Goal: Task Accomplishment & Management: Use online tool/utility

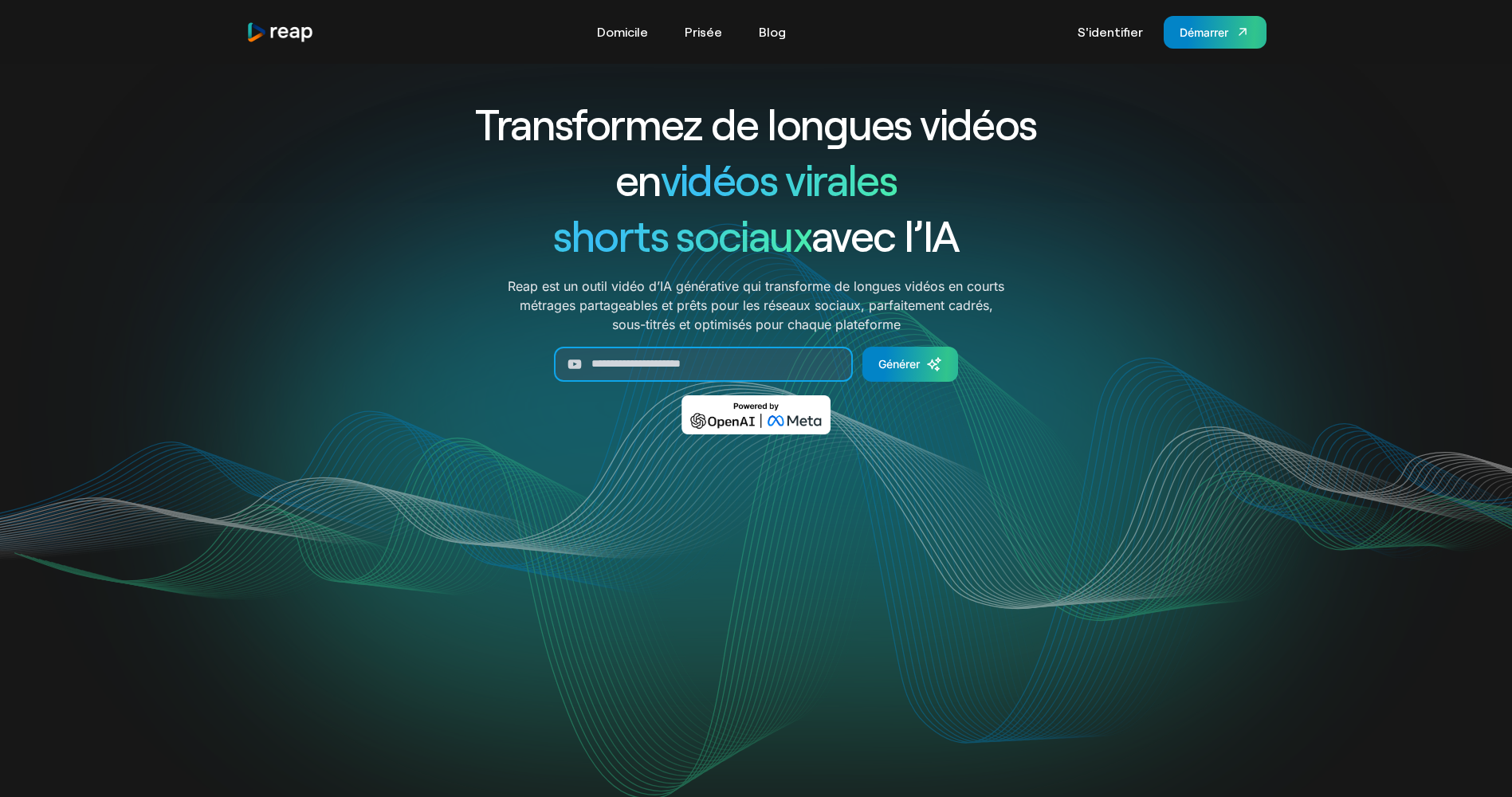
click at [612, 366] on input "Générer un formulaire" at bounding box center [703, 364] width 299 height 35
paste input "**********"
type input "**********"
click at [891, 361] on div "Générer" at bounding box center [900, 364] width 42 height 16
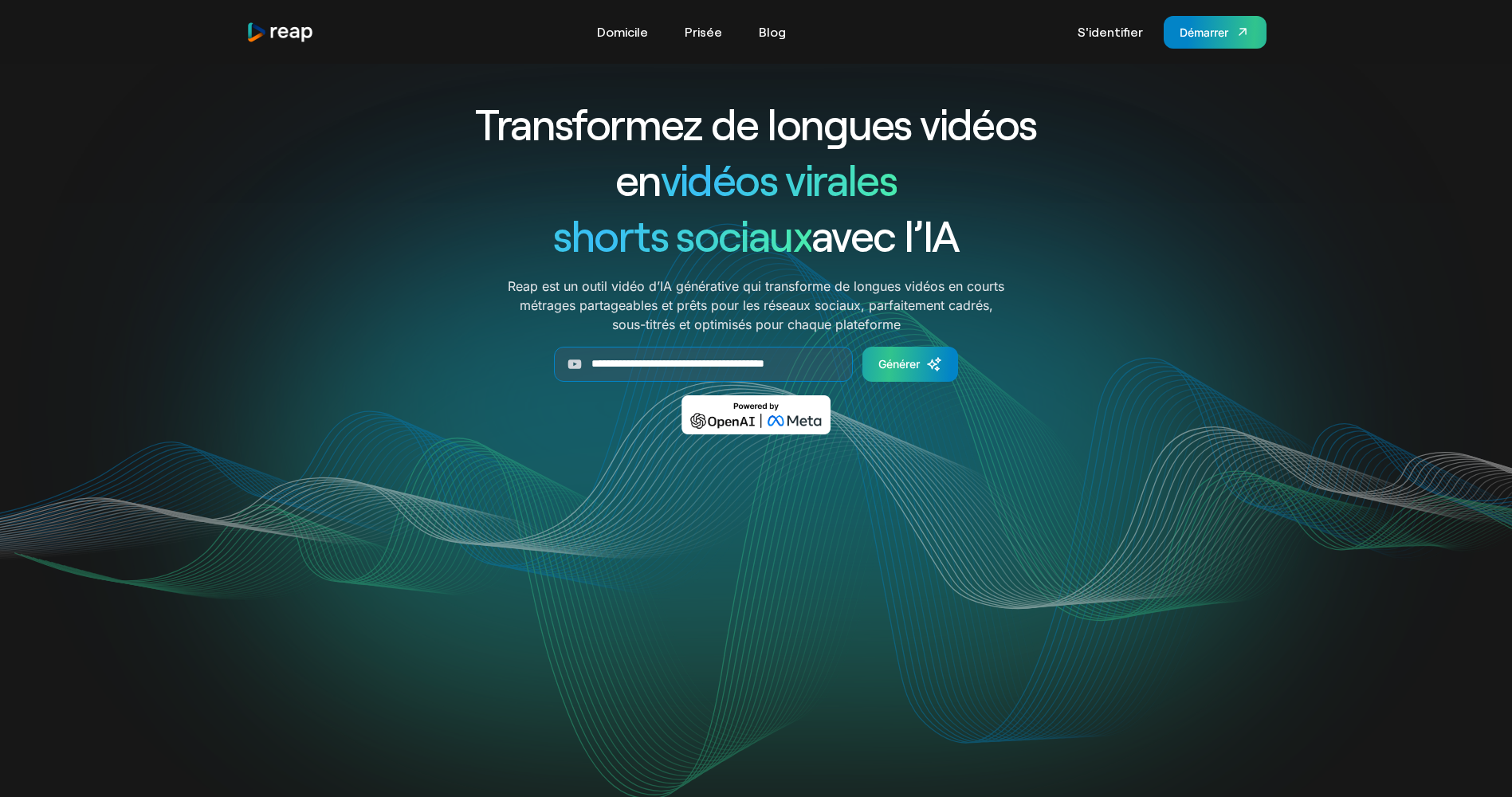
scroll to position [0, 0]
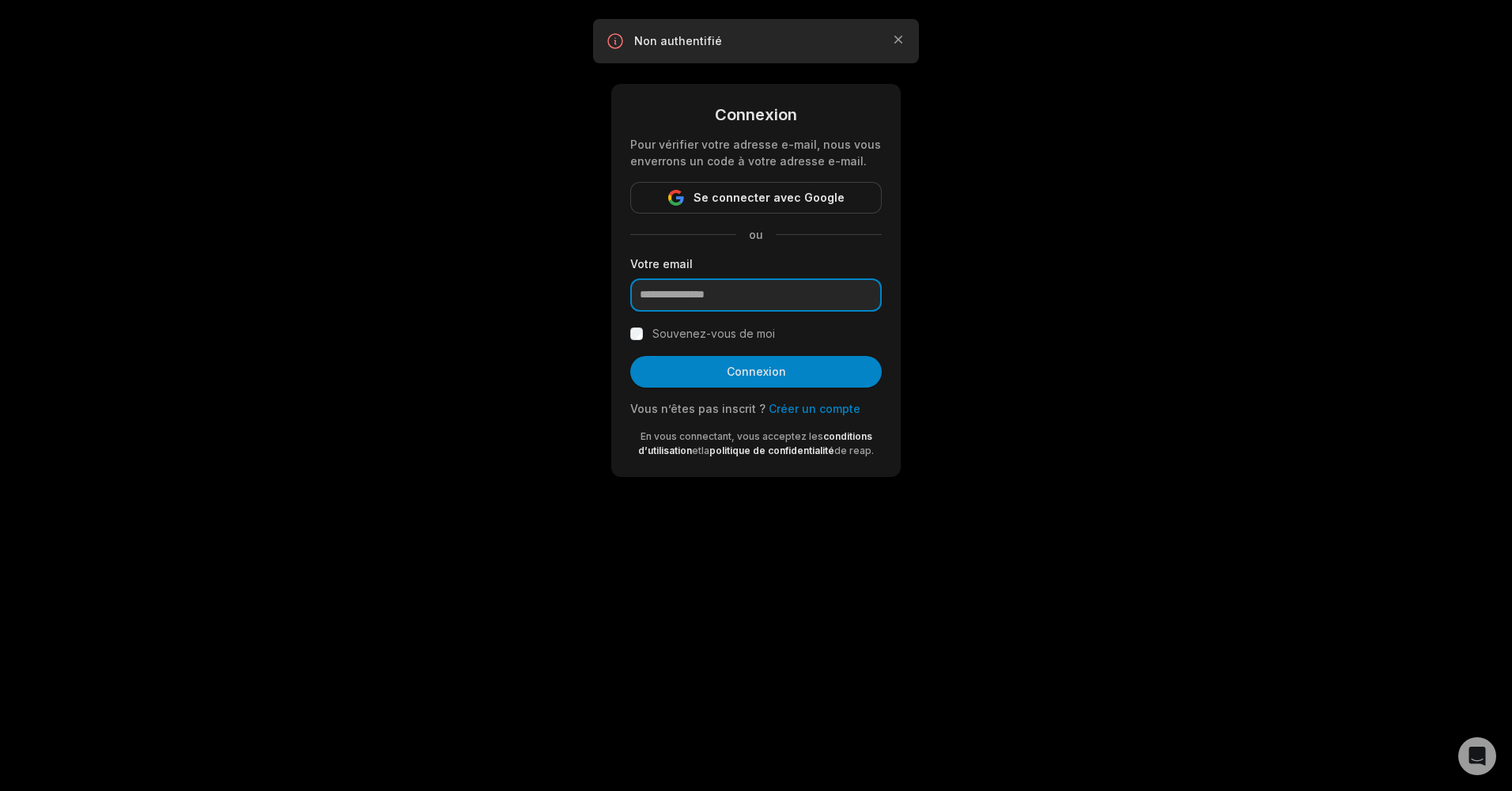
click at [826, 298] on input "email" at bounding box center [756, 295] width 252 height 33
type input "**********"
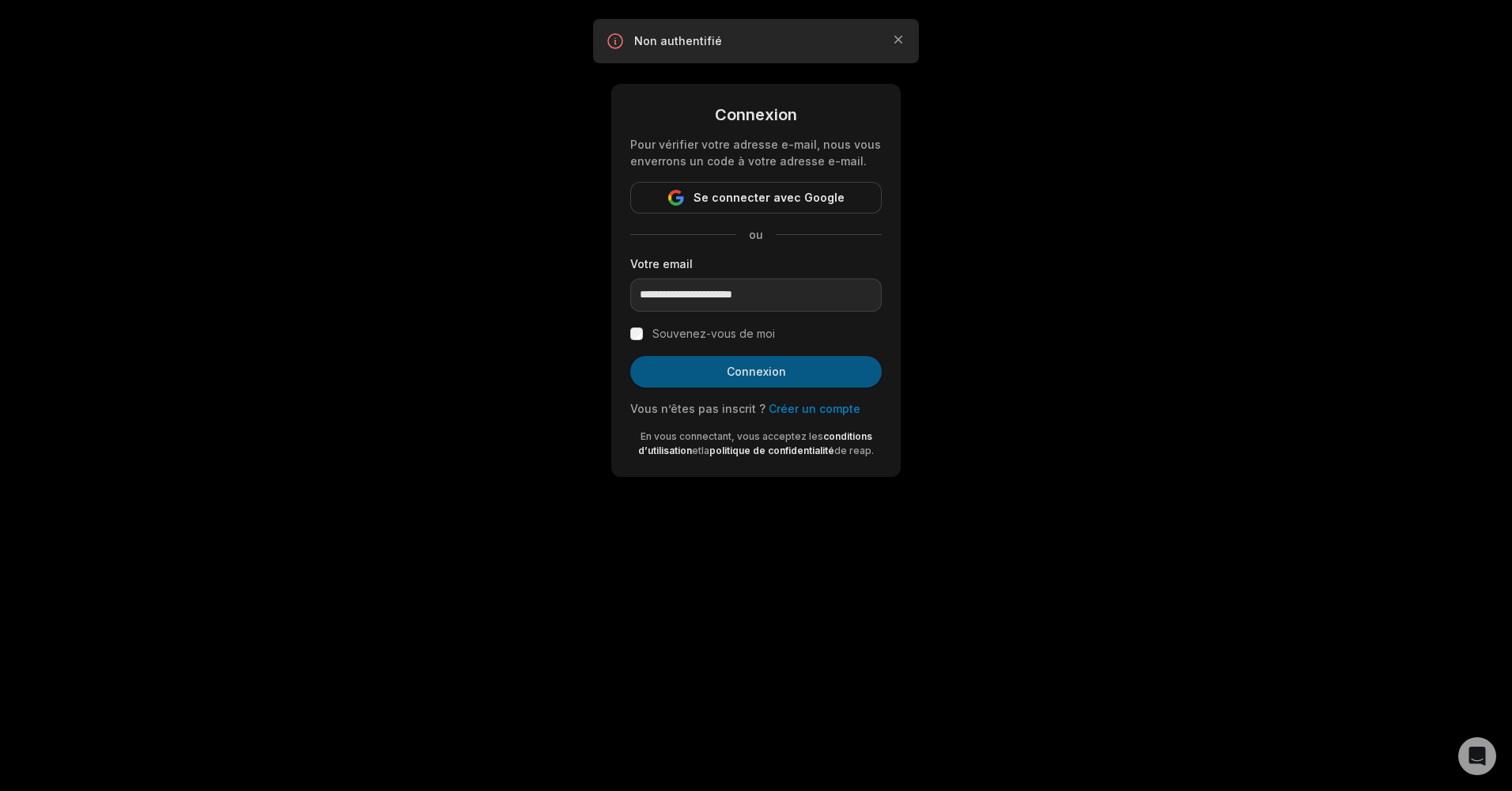
click at [716, 367] on button "Connexion" at bounding box center [756, 372] width 252 height 32
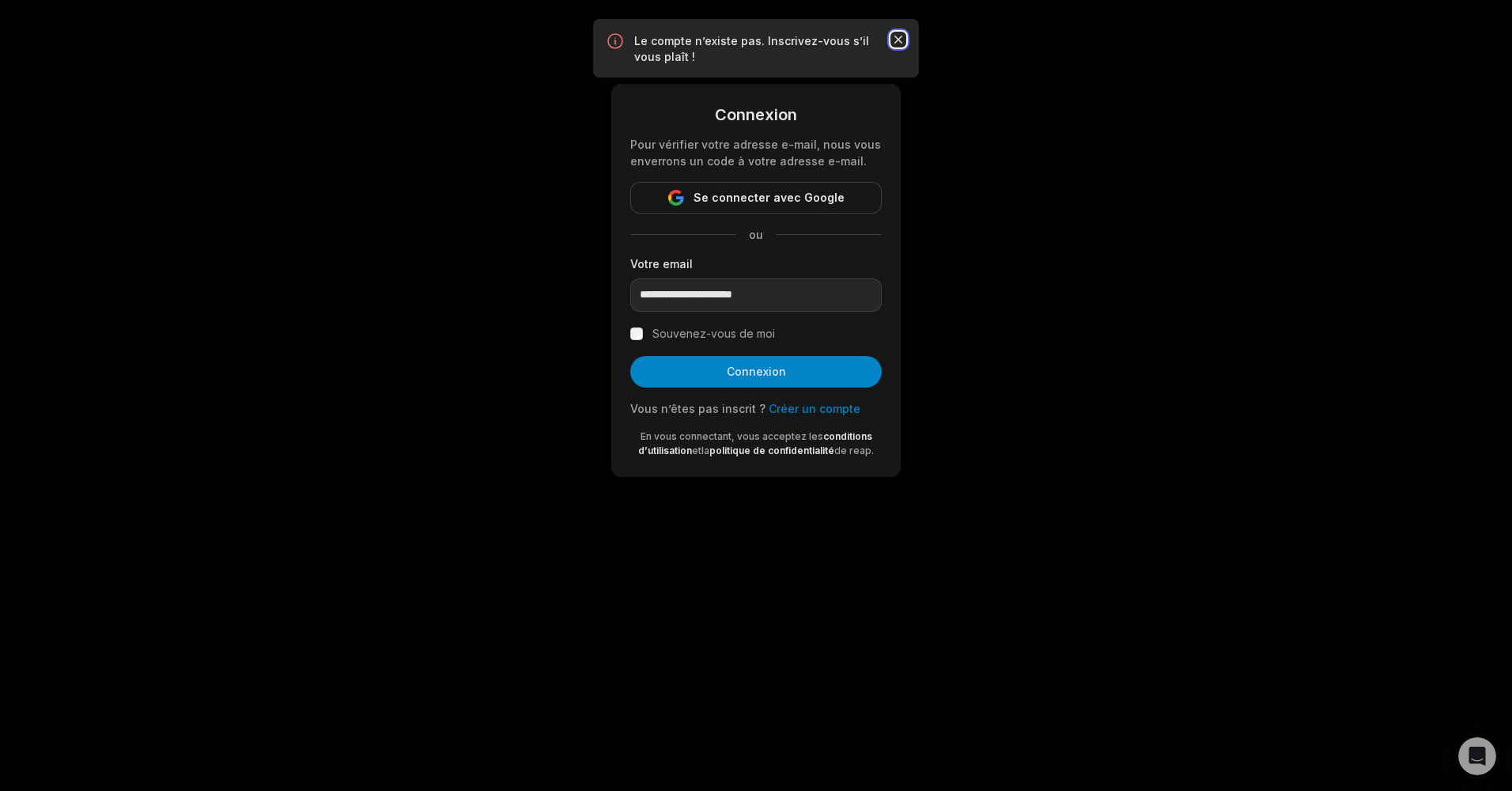
click at [899, 39] on icon "button" at bounding box center [898, 39] width 8 height 8
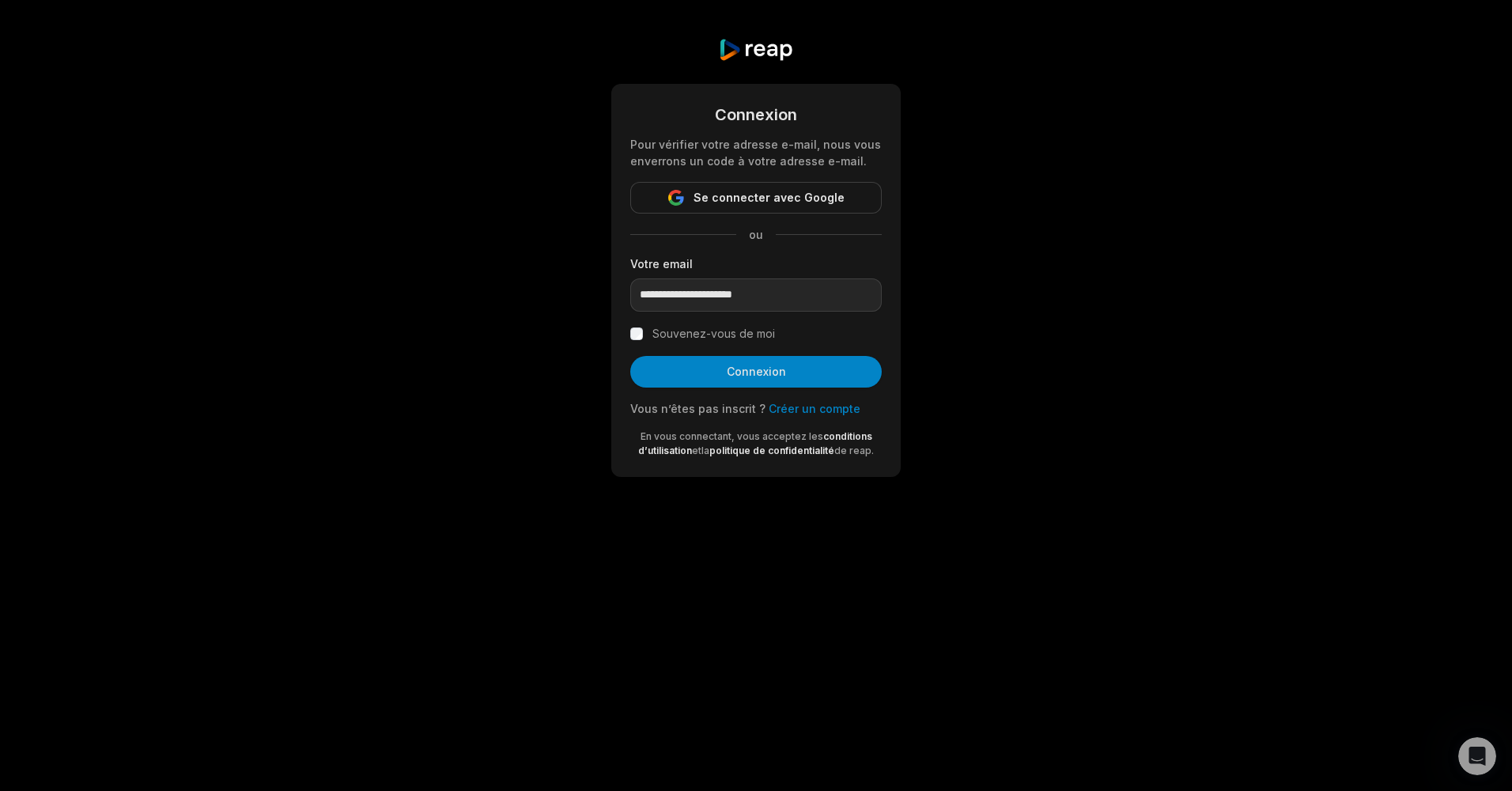
click at [802, 399] on form "**********" at bounding box center [756, 281] width 252 height 355
click at [802, 404] on link "Créer un compte" at bounding box center [815, 409] width 92 height 14
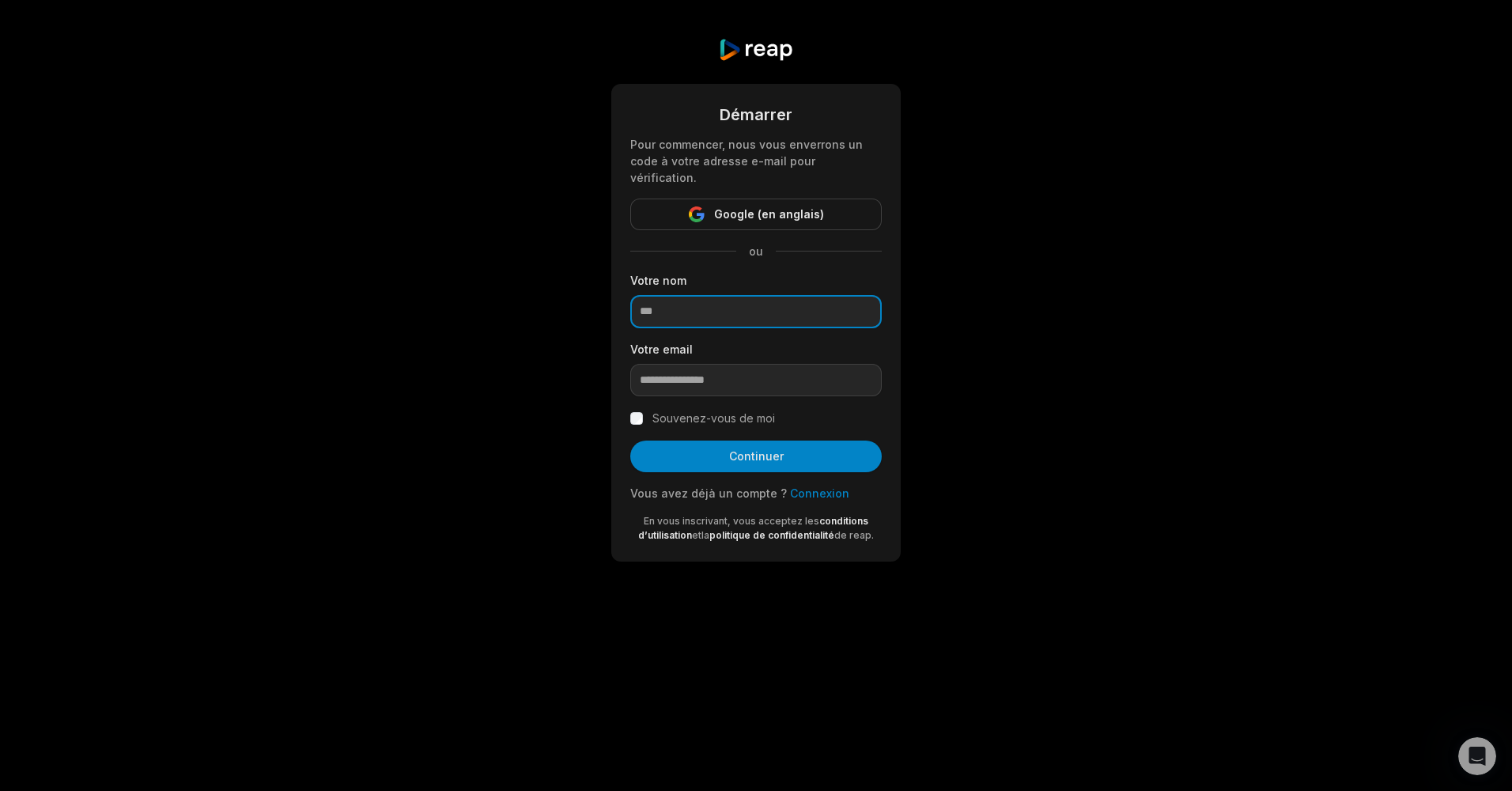
click at [760, 295] on input at bounding box center [756, 311] width 252 height 33
type input "*****"
click at [763, 363] on input "email" at bounding box center [756, 380] width 252 height 33
type input "**********"
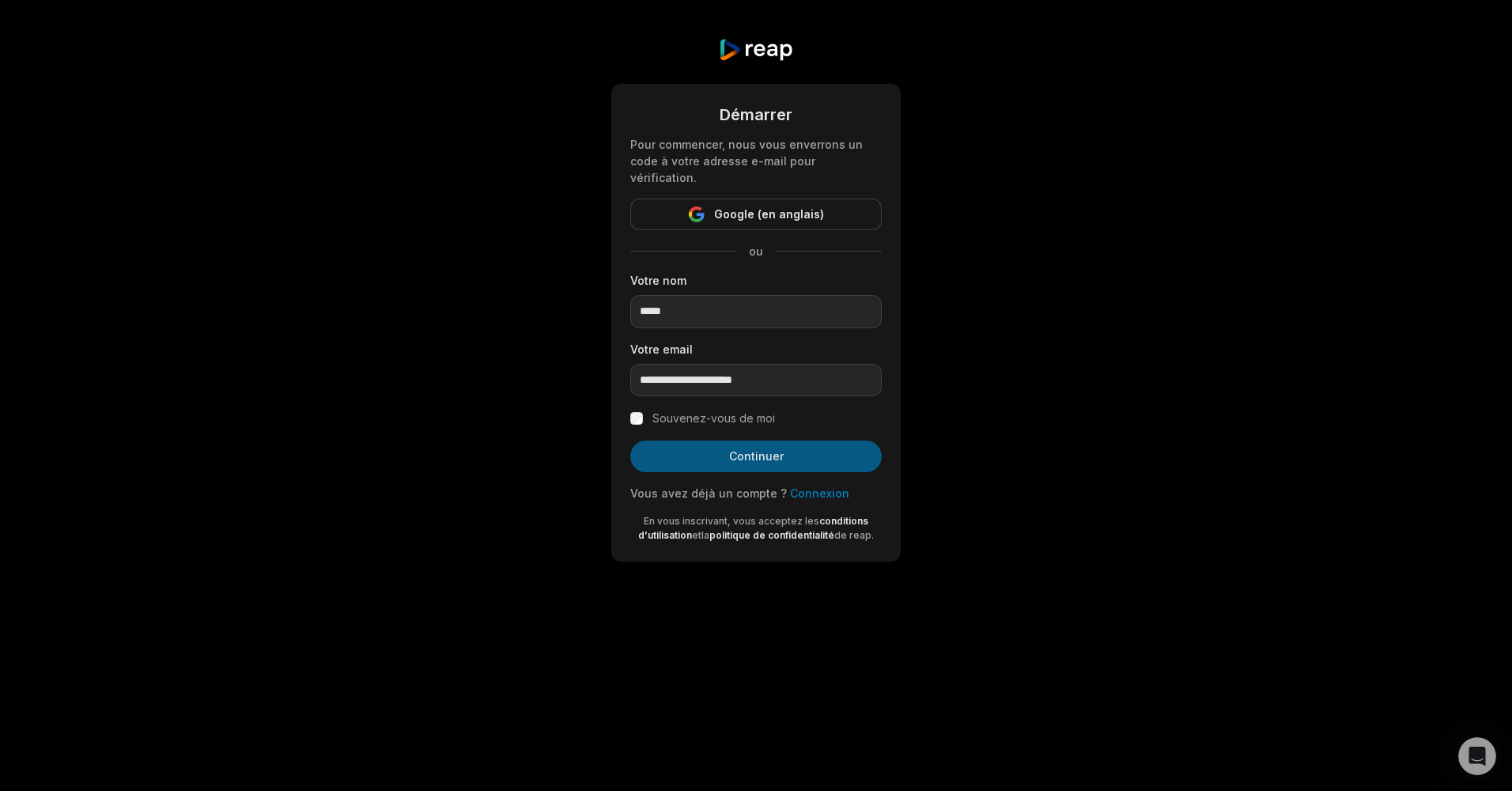
click at [730, 441] on button "Continuer" at bounding box center [756, 456] width 252 height 32
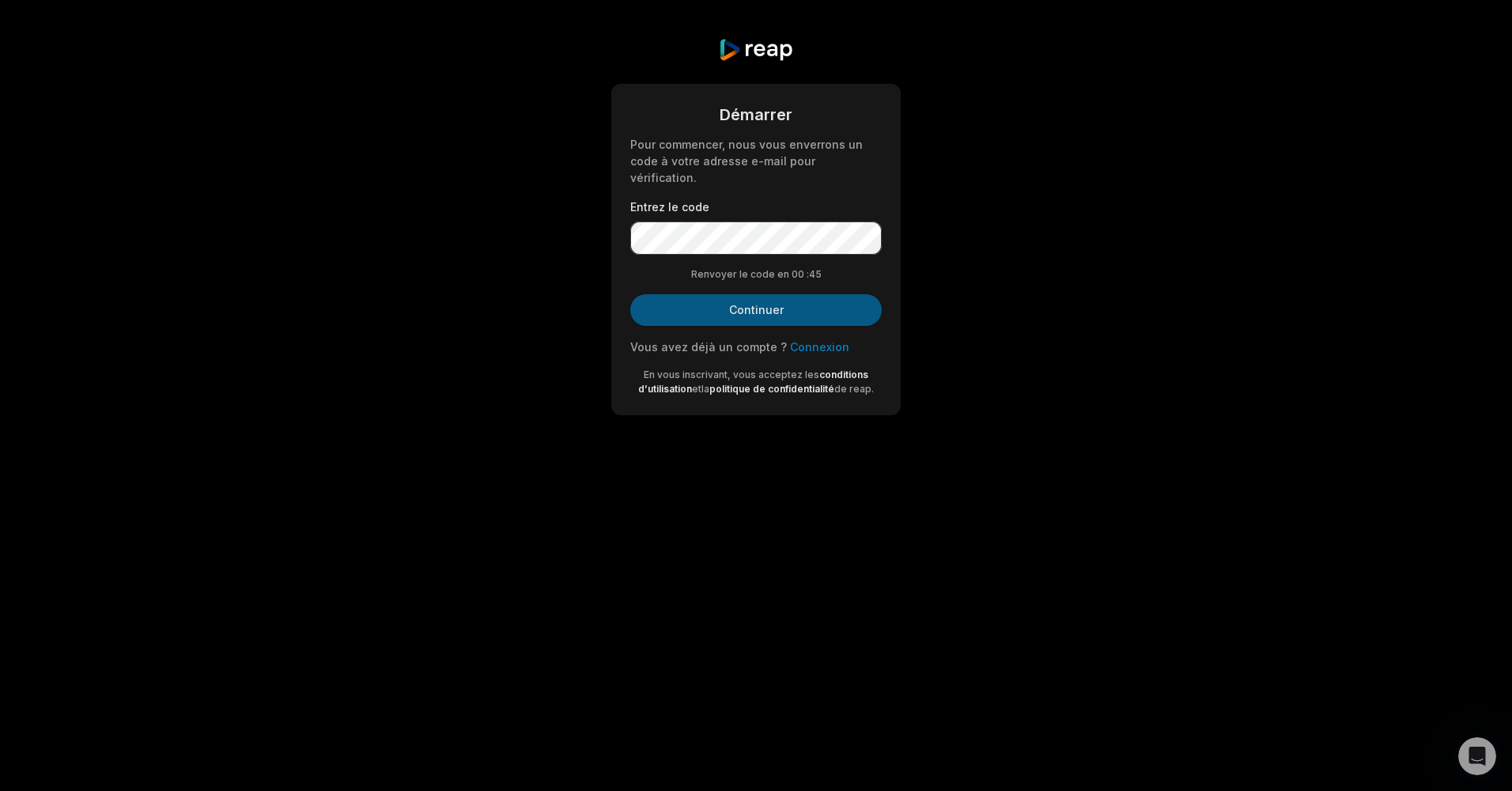
click at [771, 294] on button "Continuer" at bounding box center [756, 309] width 252 height 32
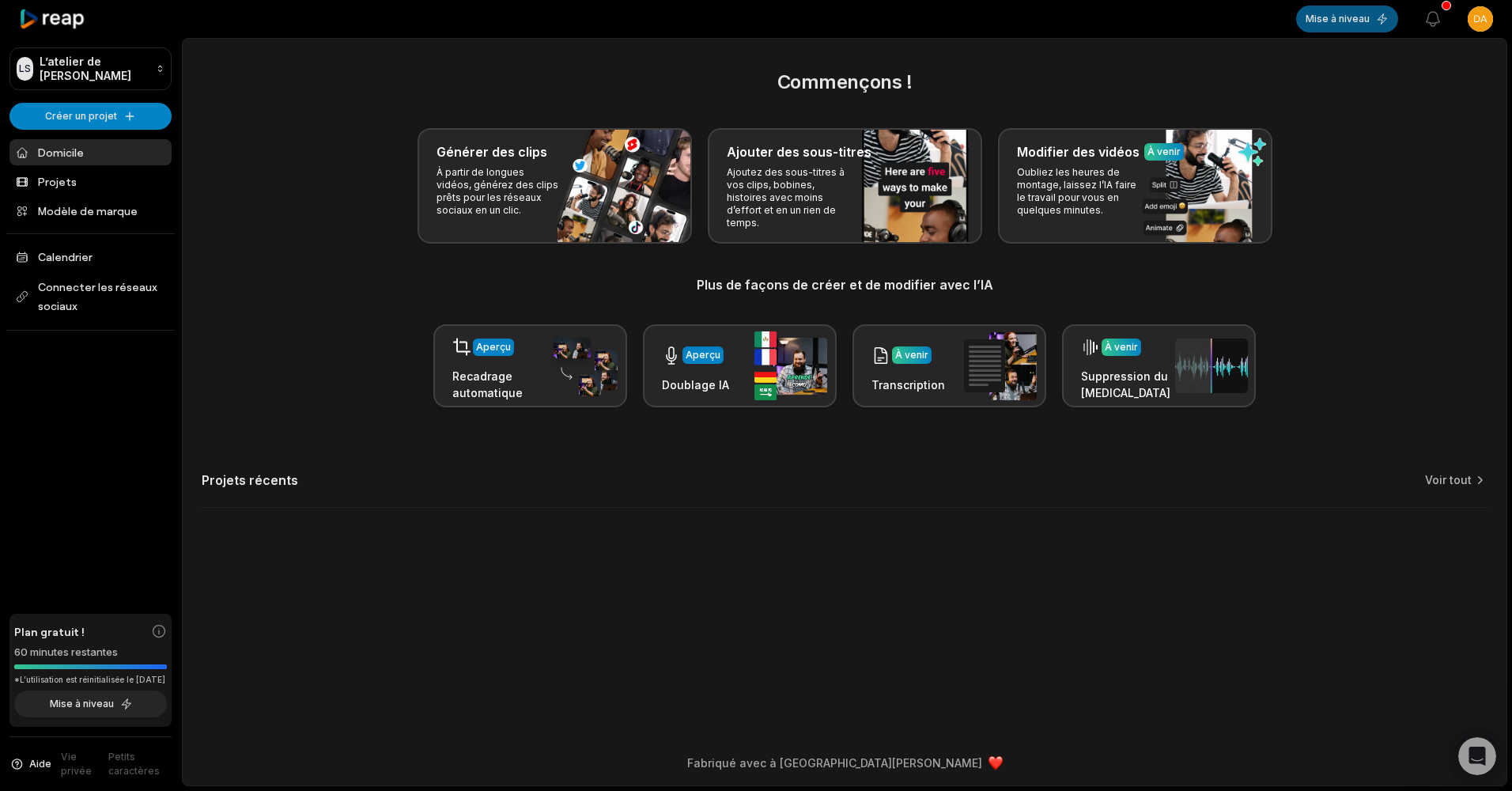
click at [1312, 26] on button "Mise à niveau" at bounding box center [1347, 19] width 102 height 27
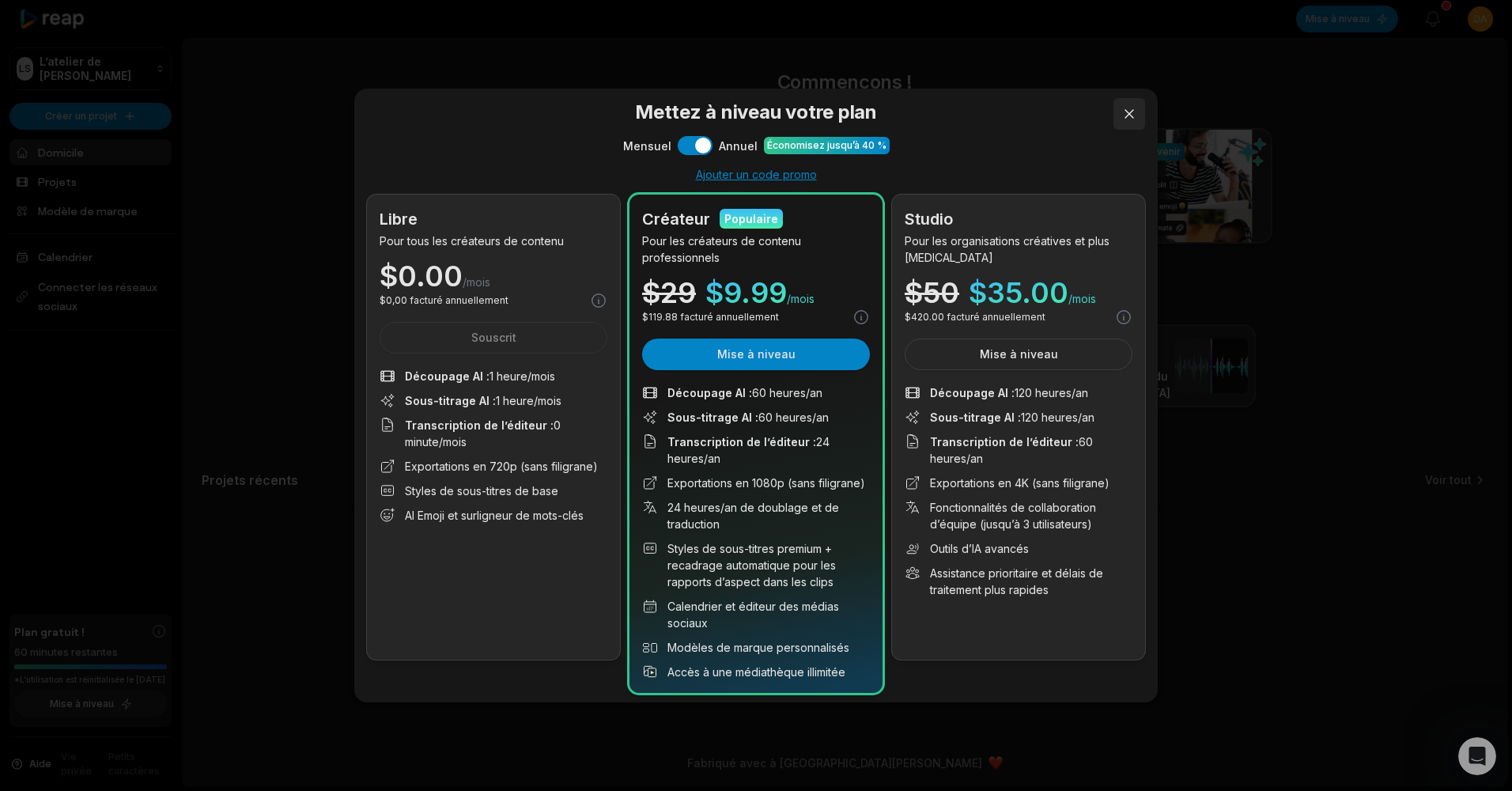
click at [1125, 120] on button at bounding box center [1129, 114] width 32 height 32
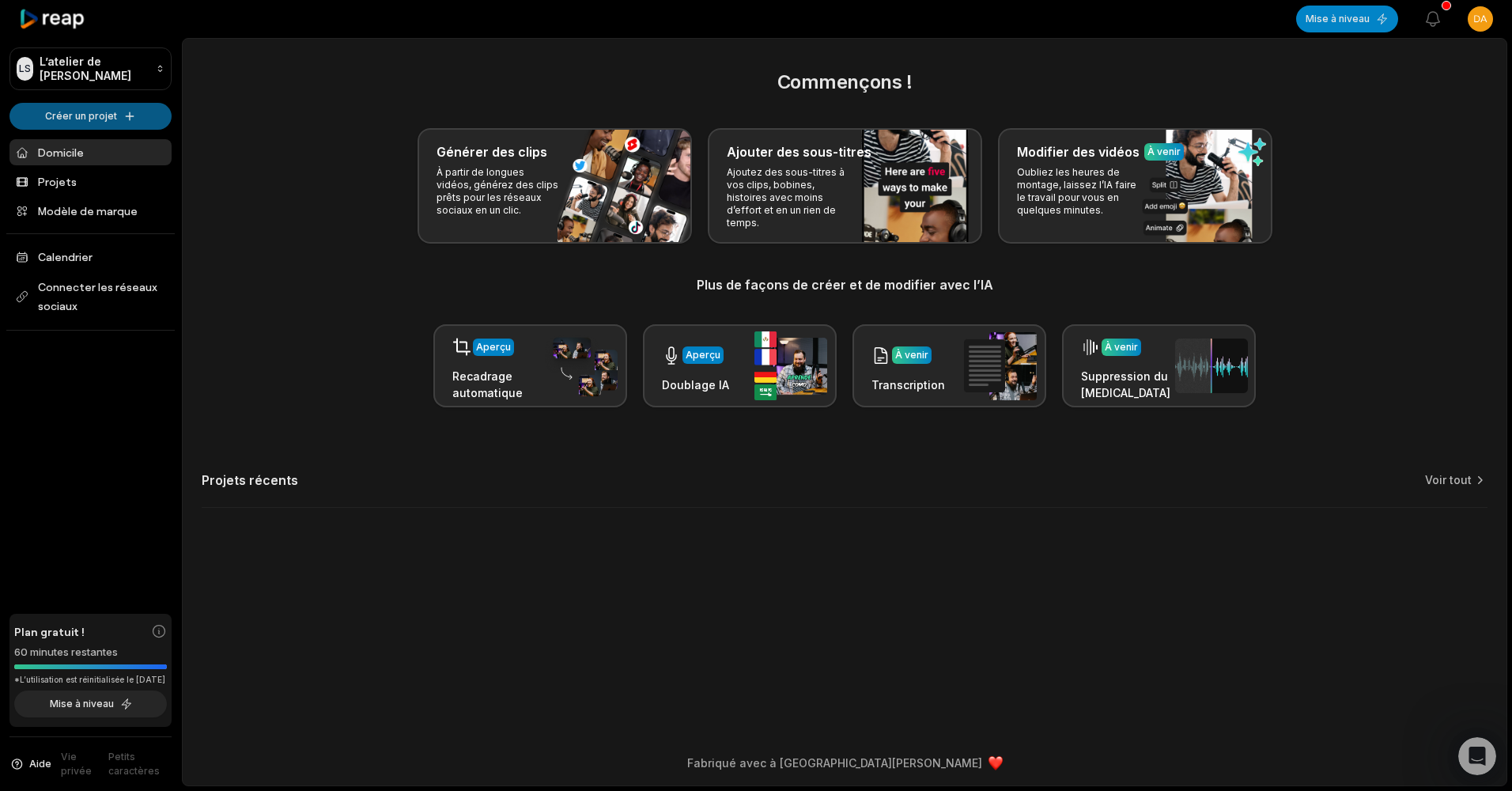
click at [94, 115] on html "LS L’atelier de Lucas Créer un projet Domicile Projets Modèle de marque Calendr…" at bounding box center [756, 395] width 1512 height 791
click at [131, 113] on html "LS L’atelier de Lucas Créer un projet Domicile Projets Modèle de marque Calendr…" at bounding box center [756, 395] width 1512 height 791
click at [96, 126] on html "LS L’atelier de Lucas Créer un projet Domicile Projets Modèle de marque Calendr…" at bounding box center [756, 395] width 1512 height 791
click at [105, 145] on font "Create Clips" at bounding box center [81, 148] width 64 height 16
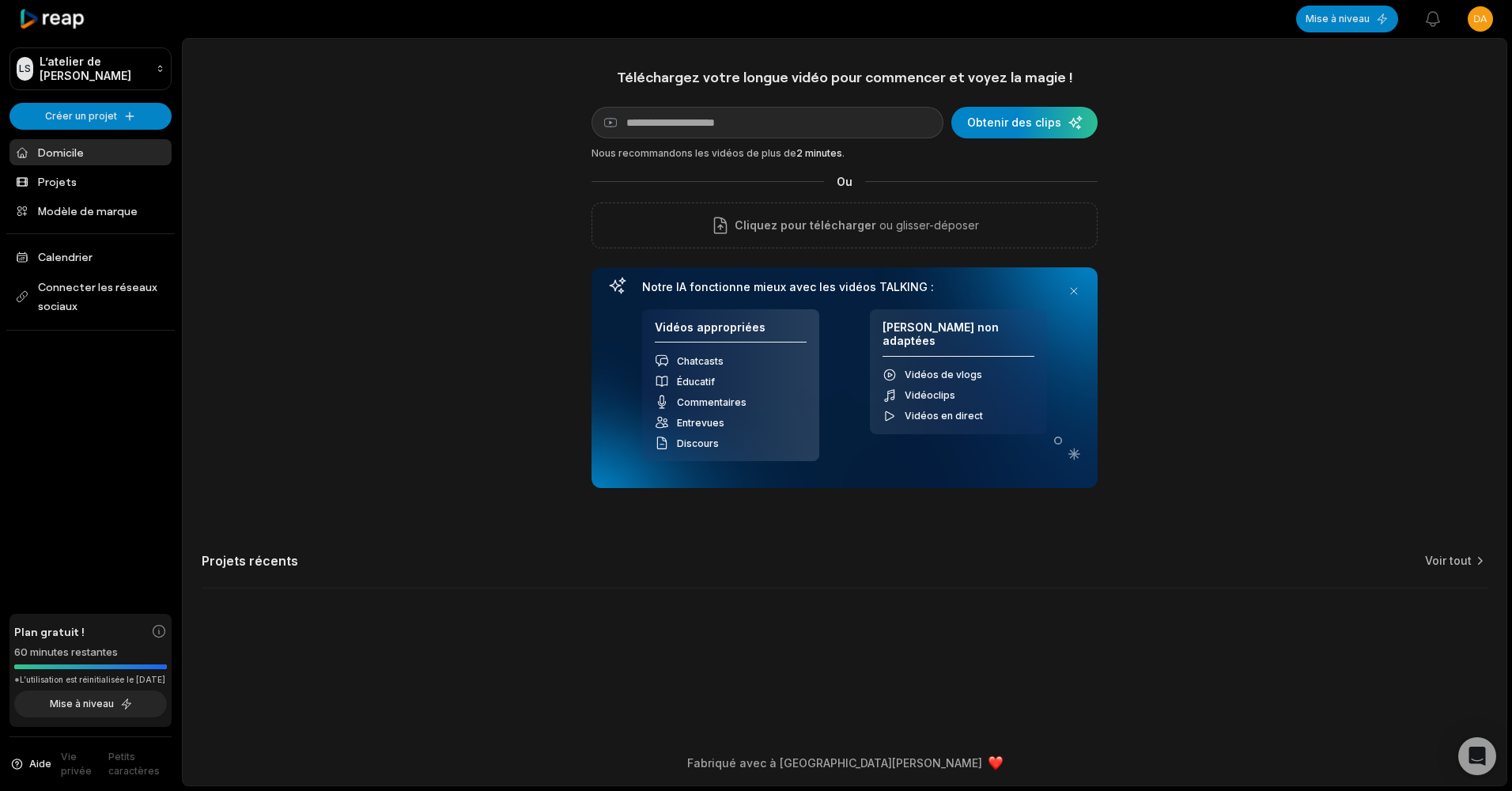
click at [813, 143] on div "Téléchargez votre longue vidéo pour commencer et voyez la magie ! Lien YouTube …" at bounding box center [844, 278] width 506 height 420
click at [811, 131] on input at bounding box center [767, 122] width 352 height 32
paste input "**********"
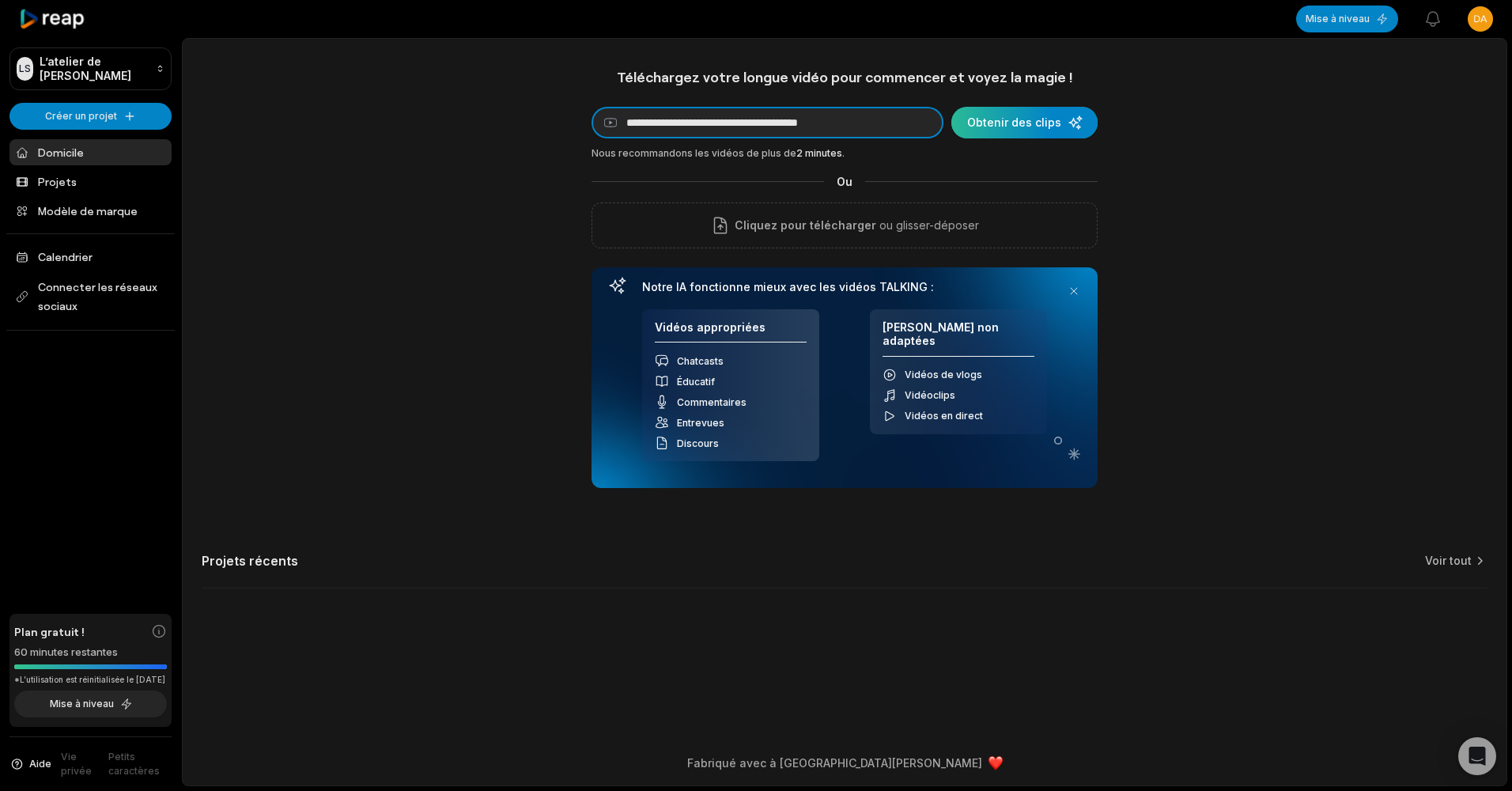
type input "**********"
click at [1020, 128] on div "submit" at bounding box center [1024, 122] width 146 height 32
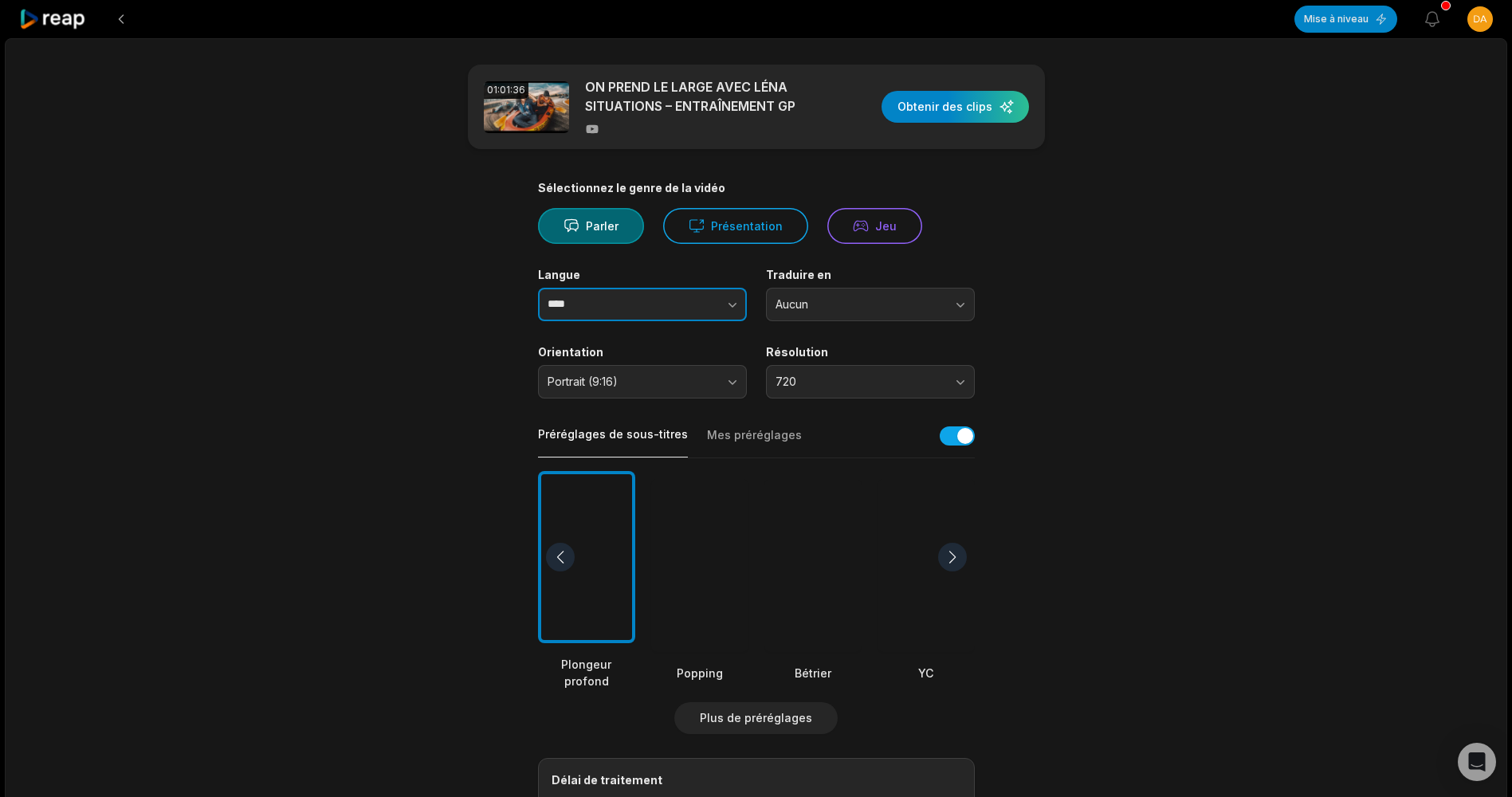
click at [676, 308] on button "button" at bounding box center [701, 304] width 91 height 34
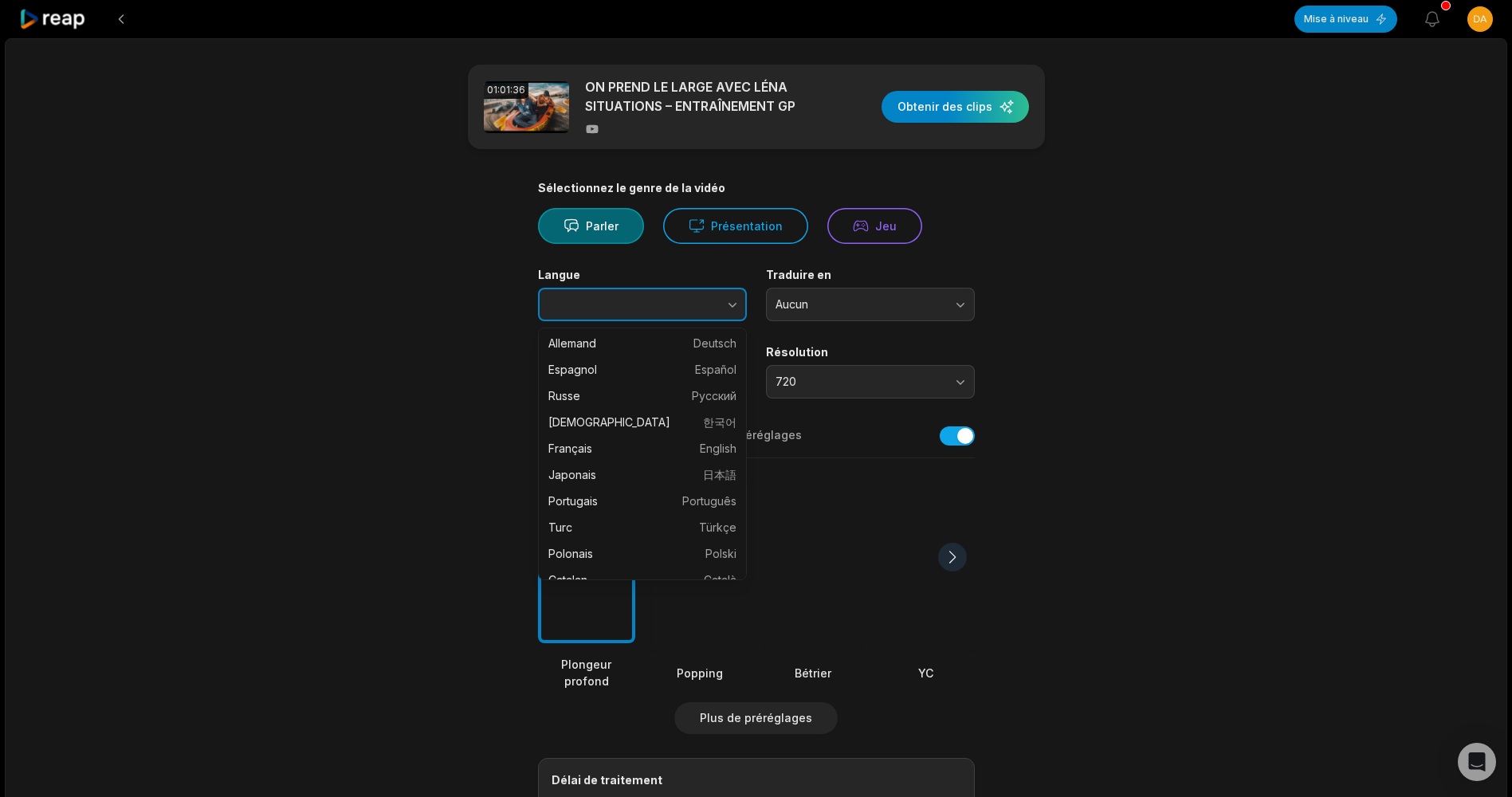
scroll to position [159, 0]
type input "******"
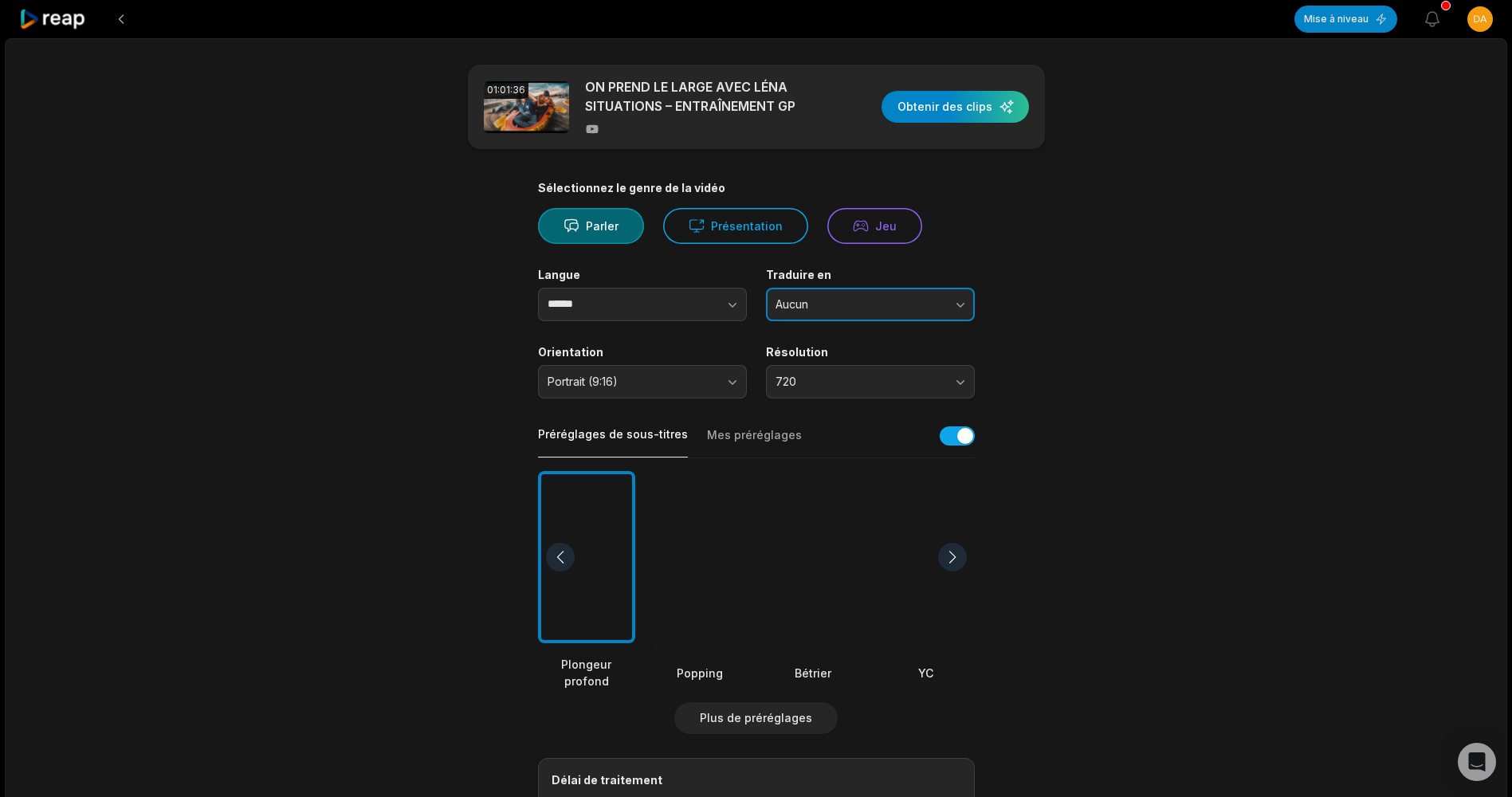
click at [811, 305] on span "Aucun" at bounding box center [859, 304] width 167 height 15
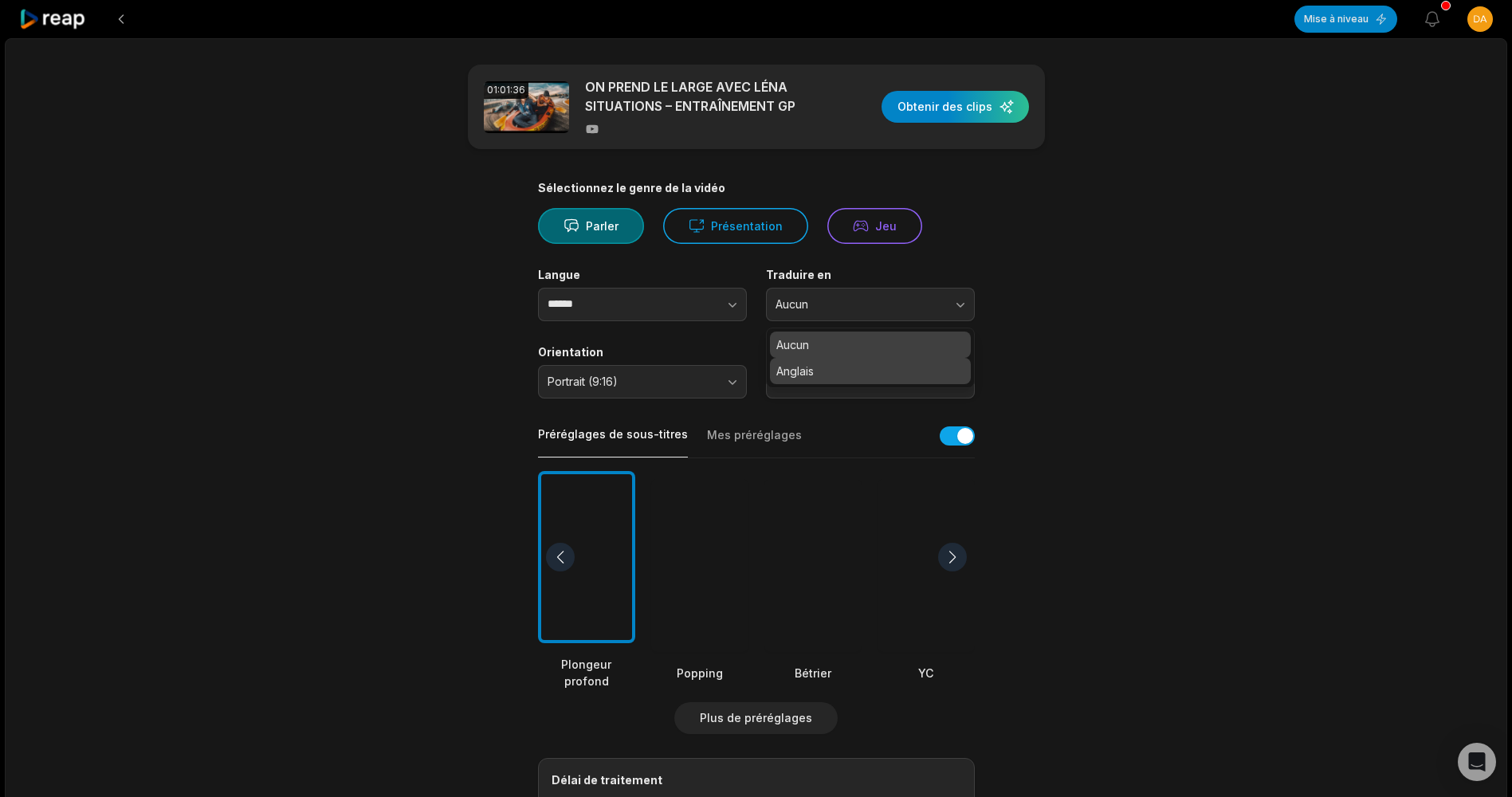
click at [832, 372] on p "Anglais" at bounding box center [870, 371] width 188 height 16
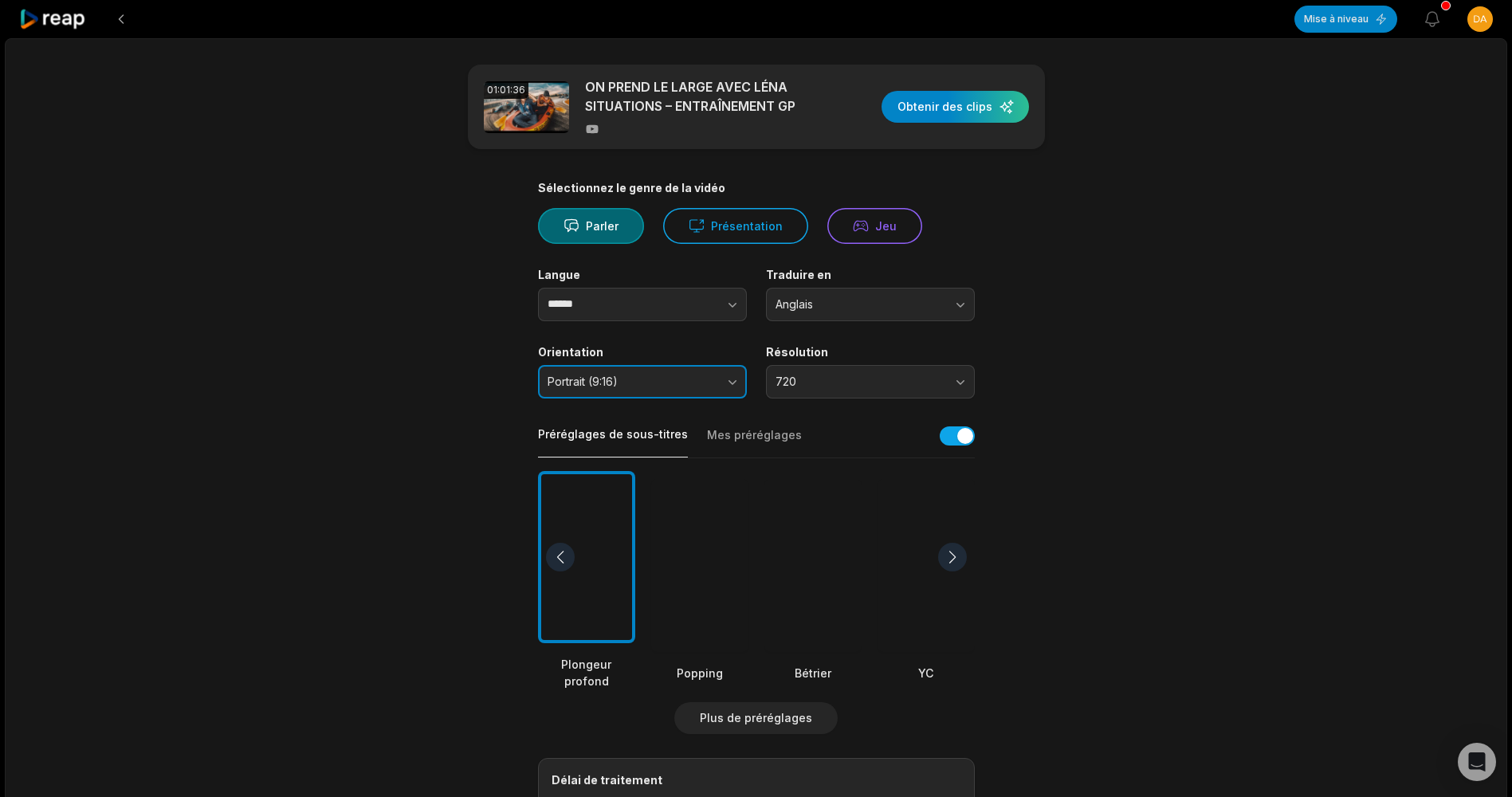
click at [723, 371] on button "Portrait (9:16)" at bounding box center [642, 382] width 209 height 34
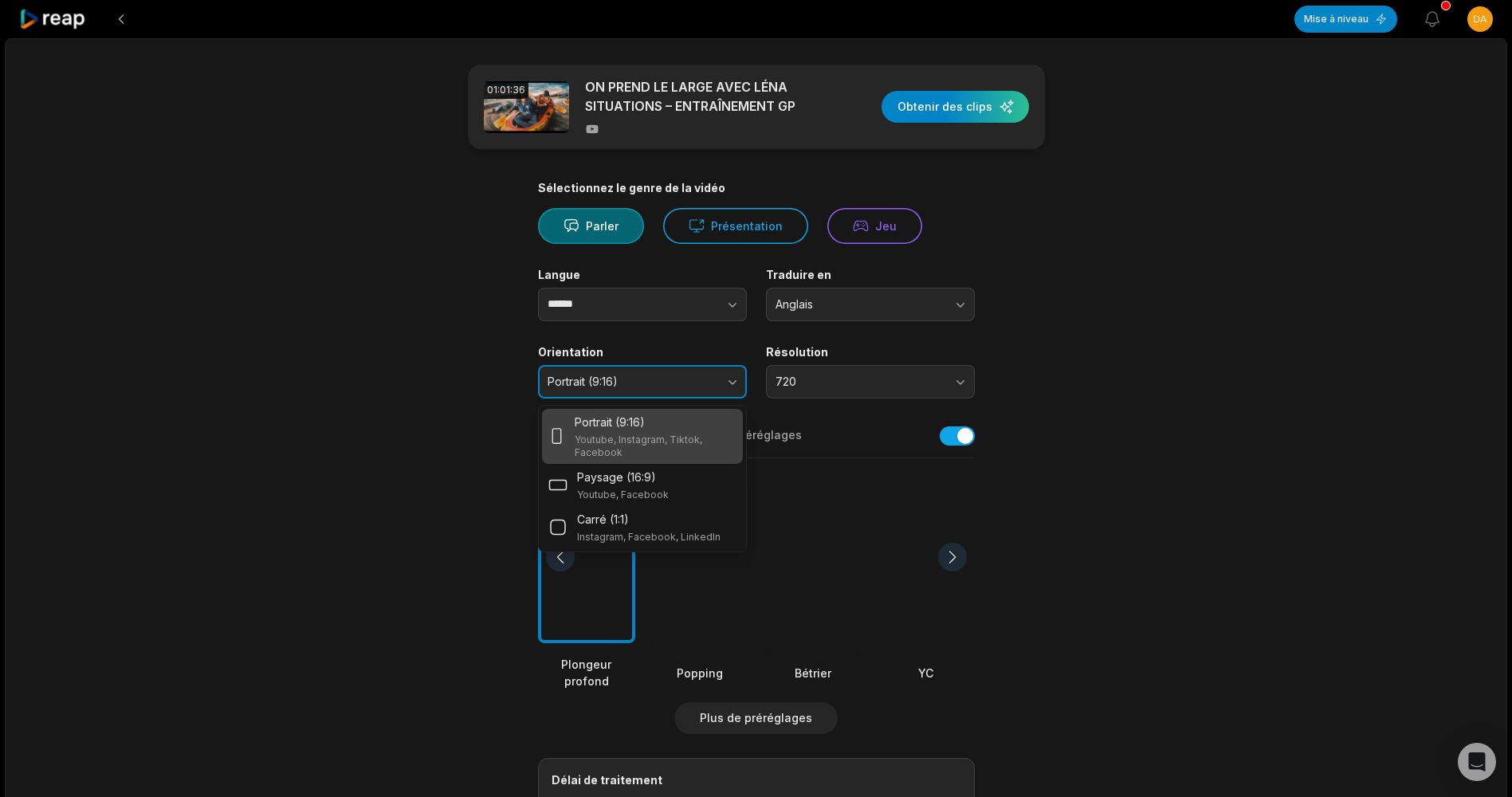
click at [723, 371] on button "Portrait (9:16)" at bounding box center [642, 382] width 209 height 34
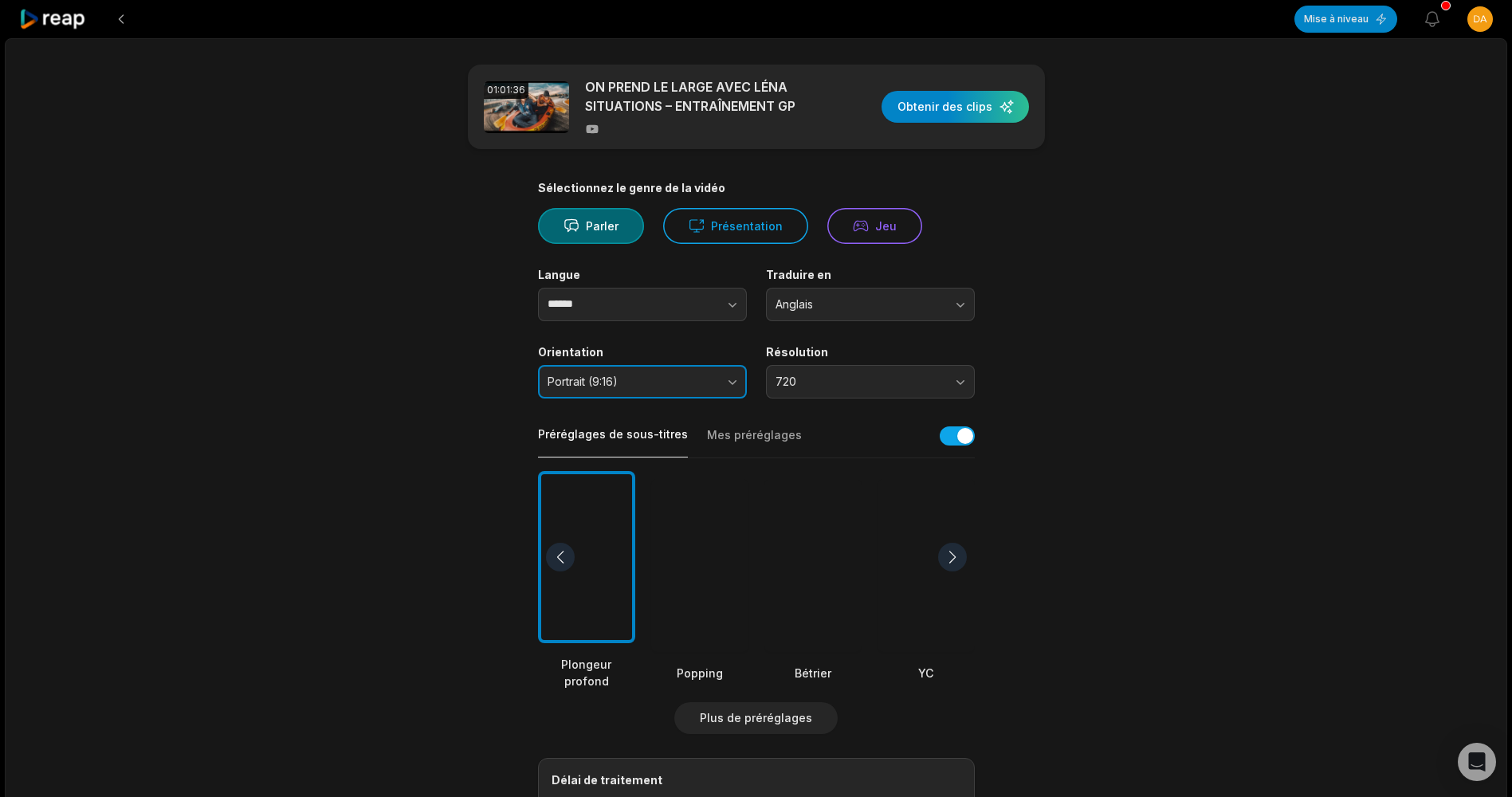
click at [723, 371] on button "Portrait (9:16)" at bounding box center [642, 382] width 209 height 34
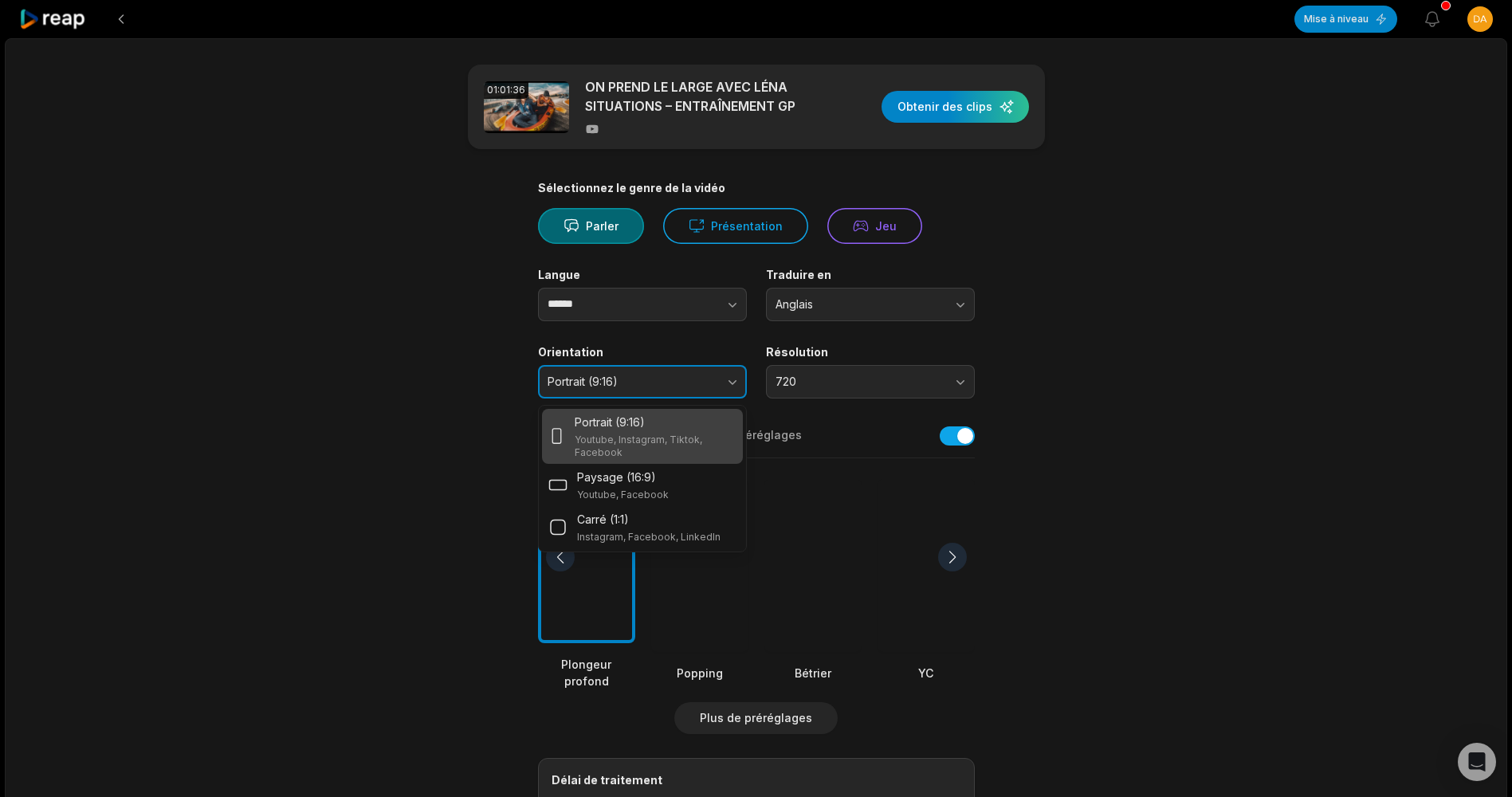
click at [723, 371] on button "Portrait (9:16)" at bounding box center [642, 382] width 209 height 34
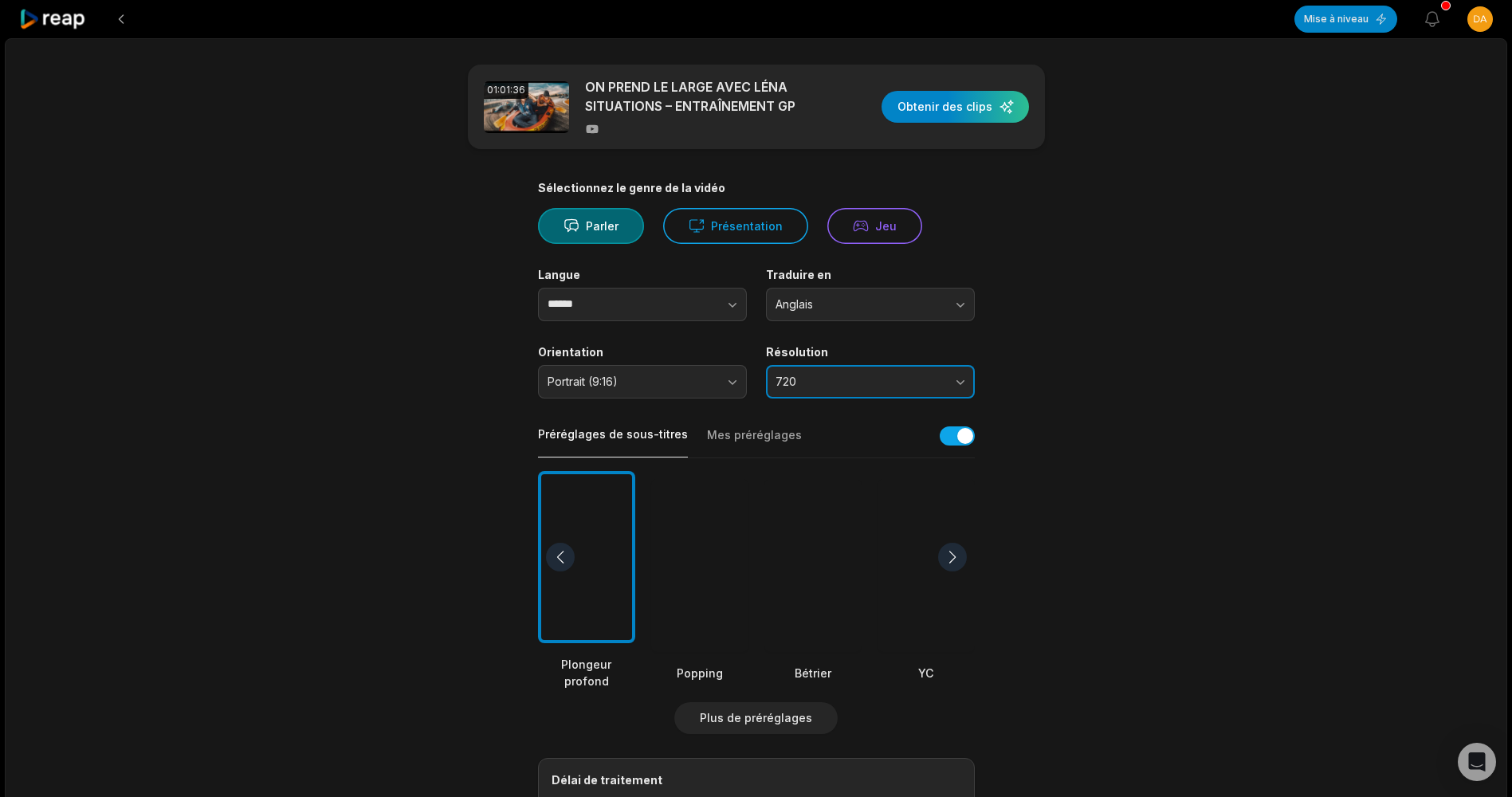
click at [780, 373] on button "720" at bounding box center [870, 382] width 209 height 34
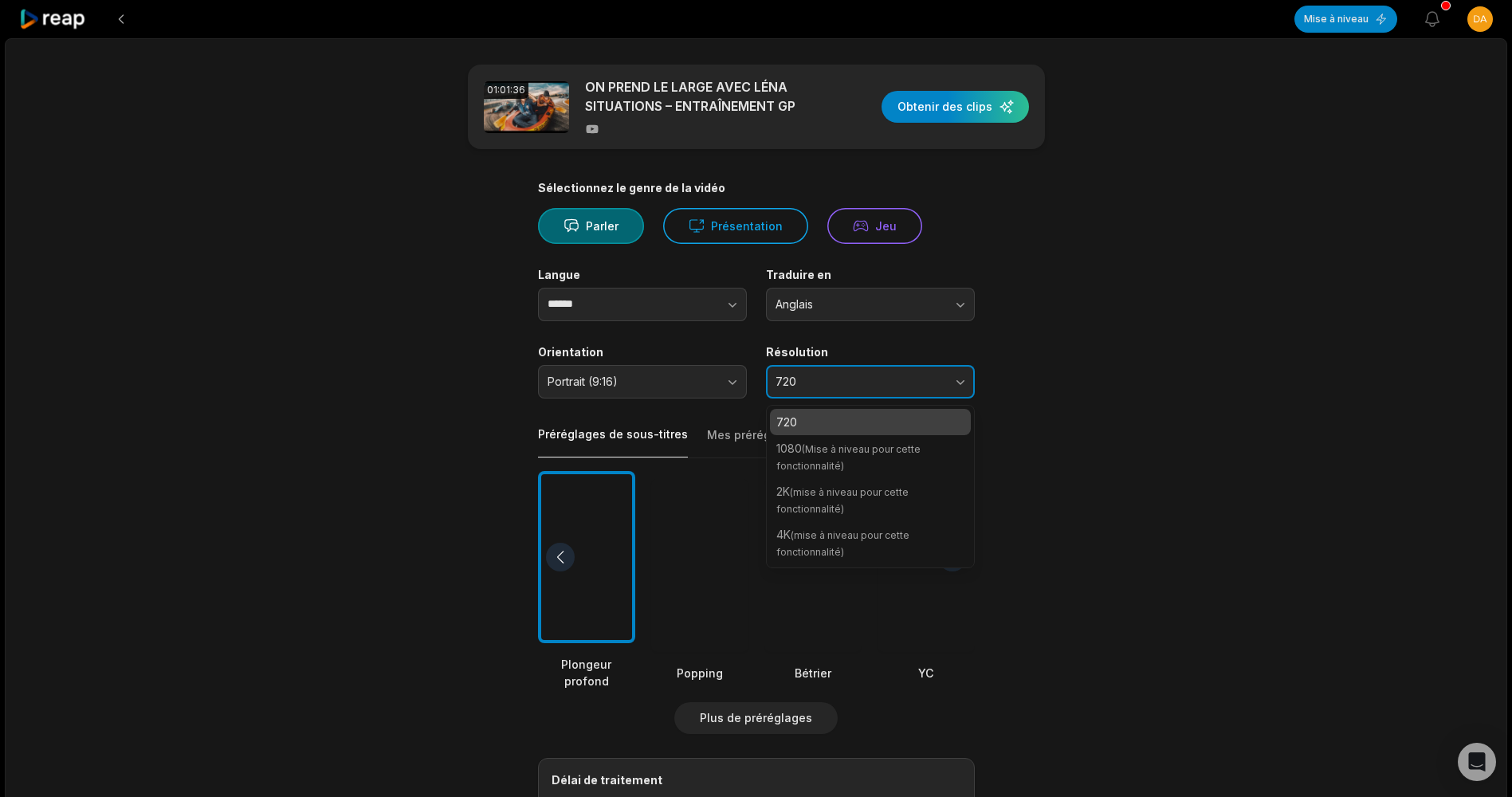
click at [780, 373] on button "720" at bounding box center [870, 382] width 209 height 34
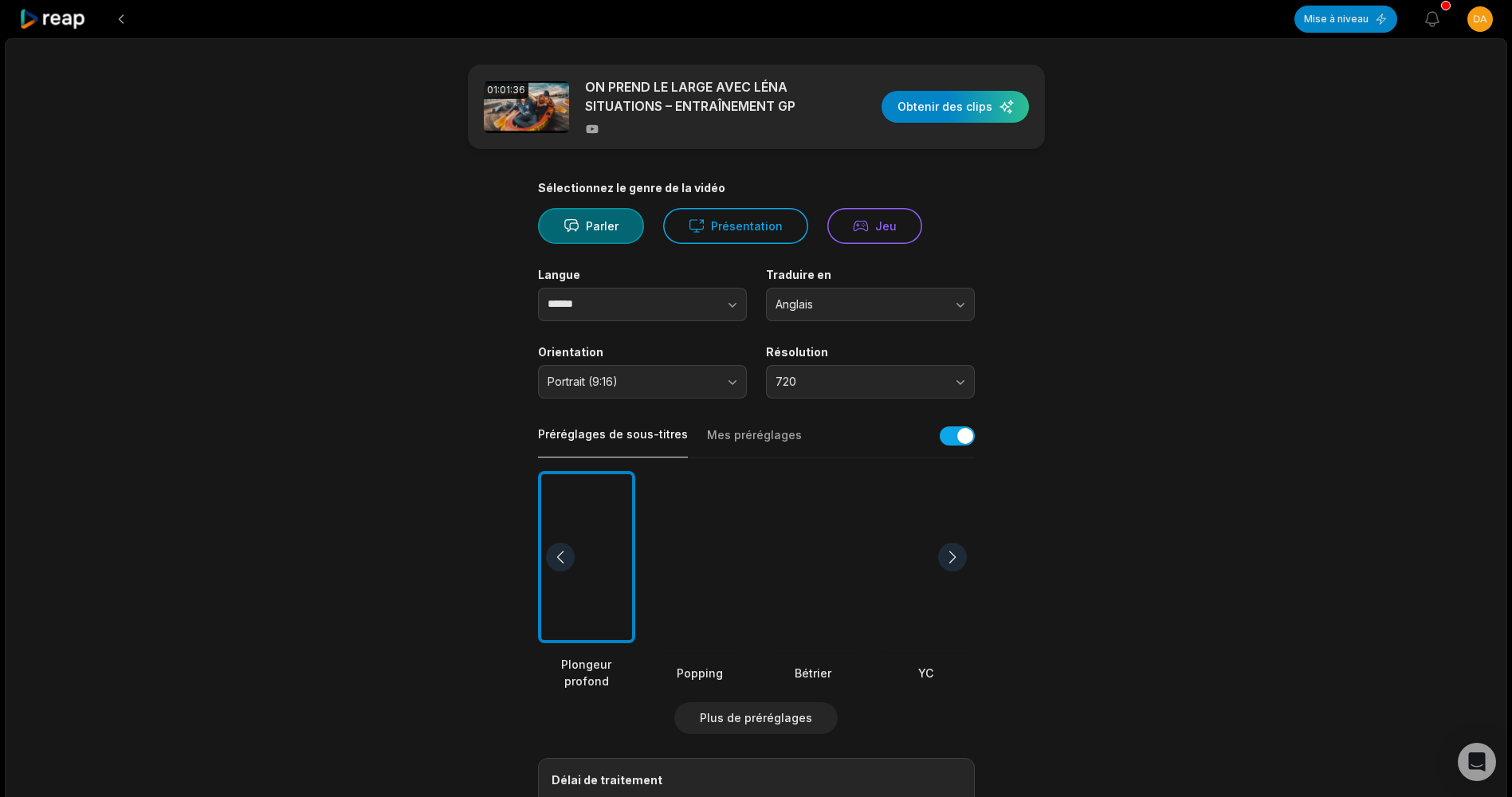
click at [728, 434] on button "Mes préréglages" at bounding box center [754, 442] width 94 height 30
click at [651, 433] on button "Préréglages de sous-titres" at bounding box center [612, 442] width 150 height 31
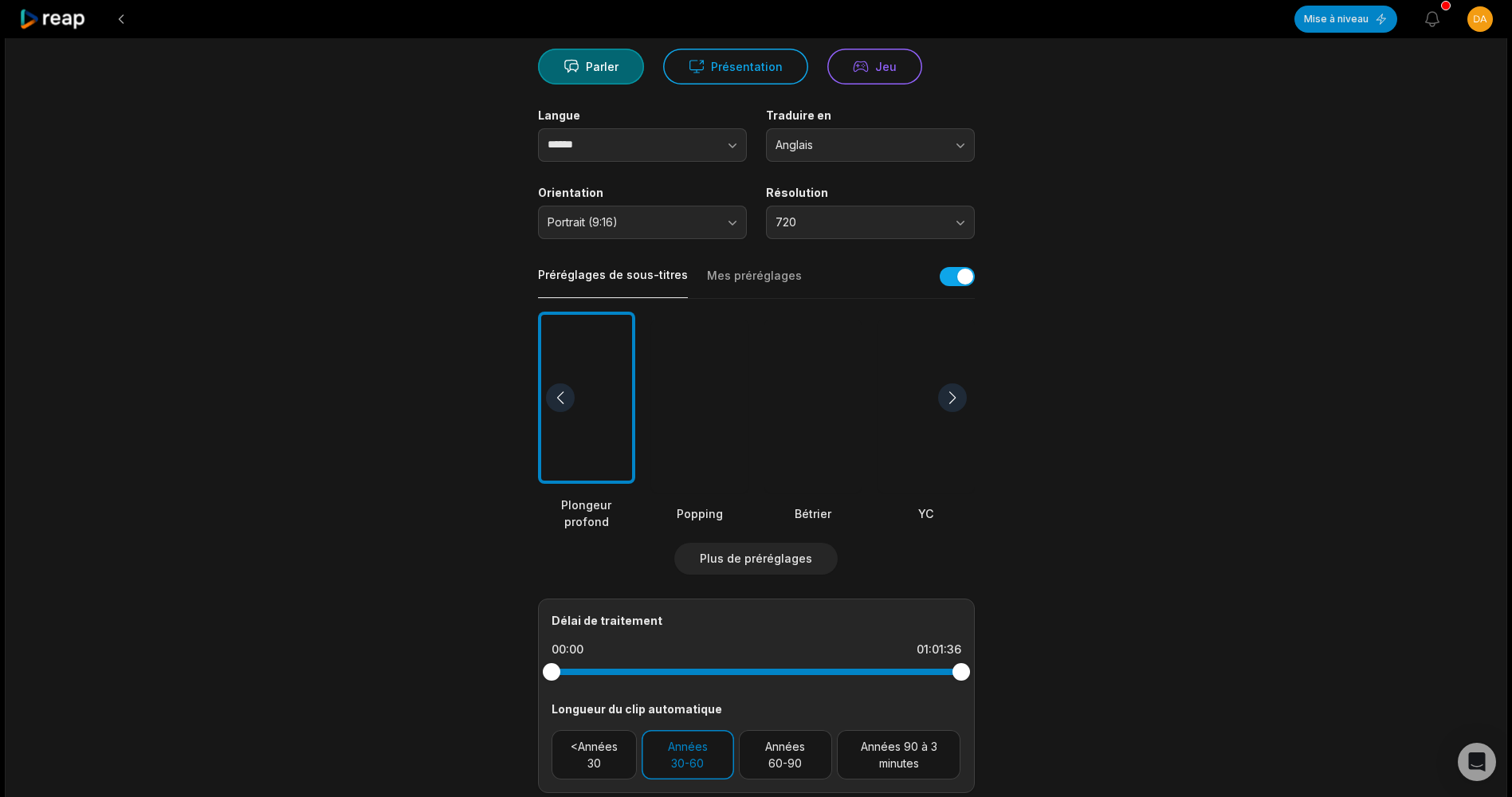
click at [703, 388] on div at bounding box center [700, 406] width 97 height 173
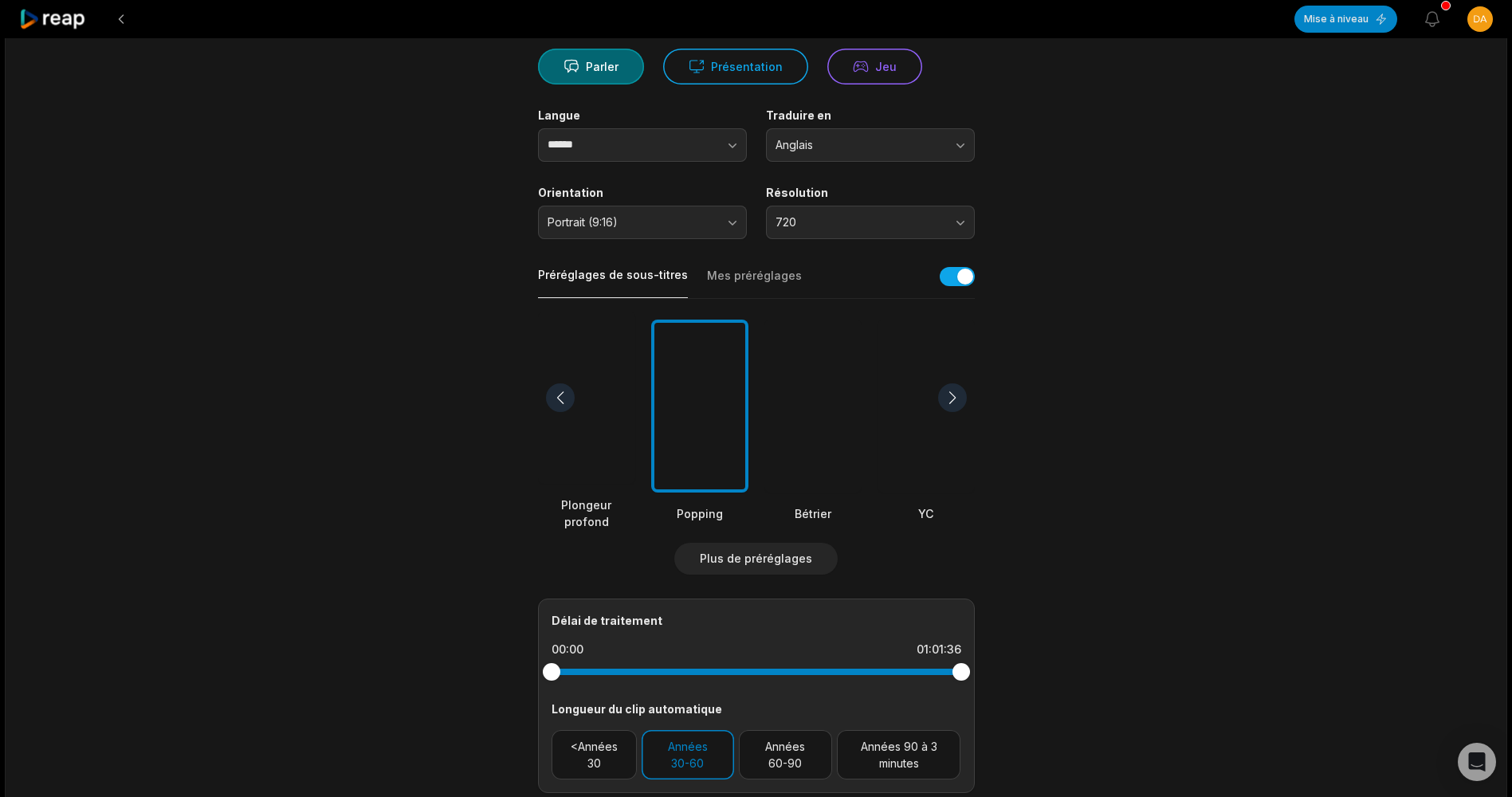
scroll to position [393, 0]
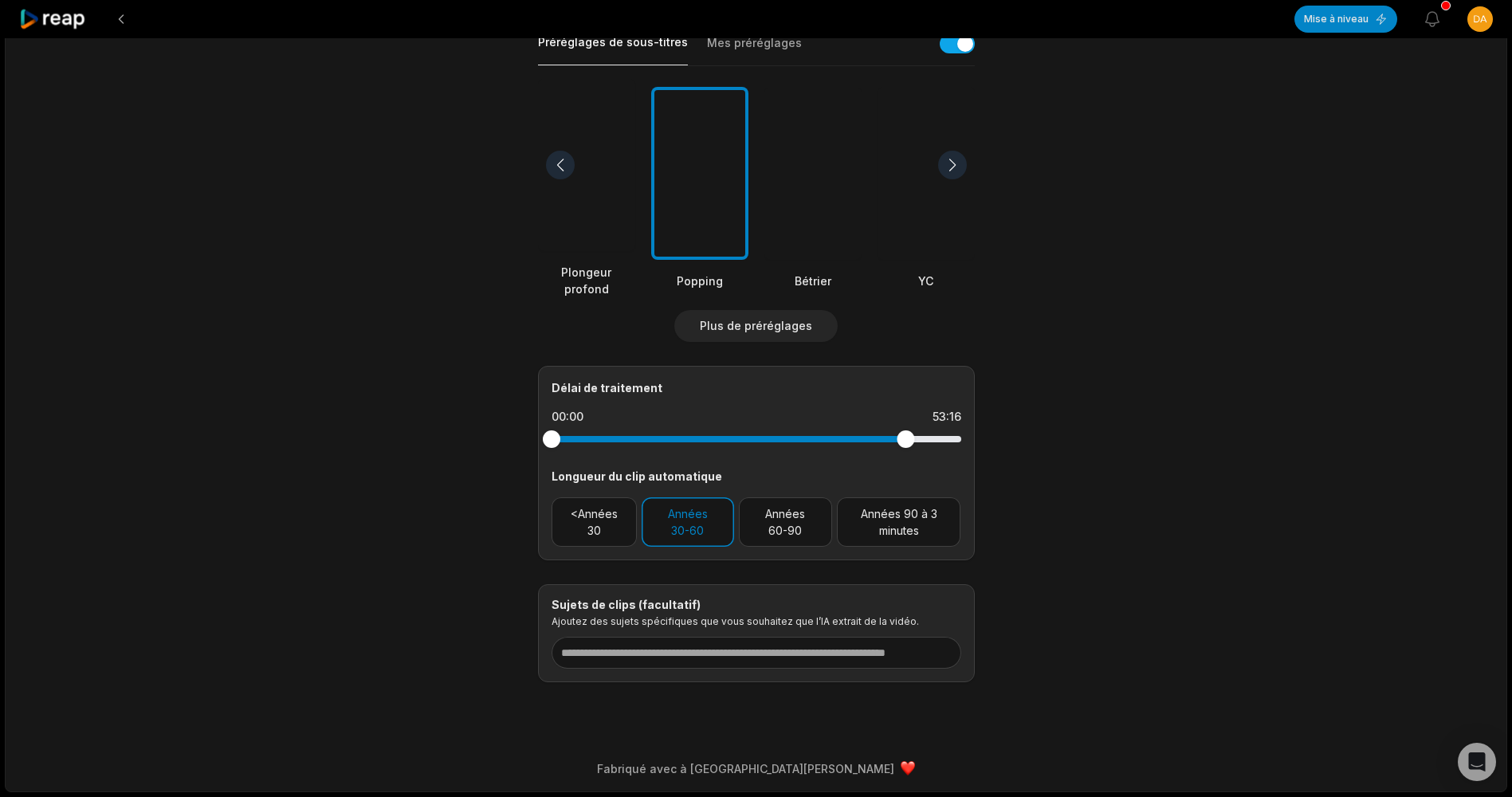
drag, startPoint x: 950, startPoint y: 438, endPoint x: 0, endPoint y: 363, distance: 953.0
click at [0, 363] on div "Mise à niveau Afficher les notifications Ouvrir le menu utilisateur 01:01:36 ON…" at bounding box center [756, 202] width 1512 height 1190
click at [2, 361] on div "Mise à niveau Afficher les notifications Ouvrir le menu utilisateur 01:01:36 ON…" at bounding box center [756, 202] width 1512 height 1190
drag, startPoint x: 900, startPoint y: 437, endPoint x: 314, endPoint y: 443, distance: 586.0
click at [315, 443] on div "01:01:36 ON PREND LE LARGE AVEC LÉNA SITUATIONS – ENTRAÎNEMENT GP Obtenir des c…" at bounding box center [755, 219] width 1502 height 1146
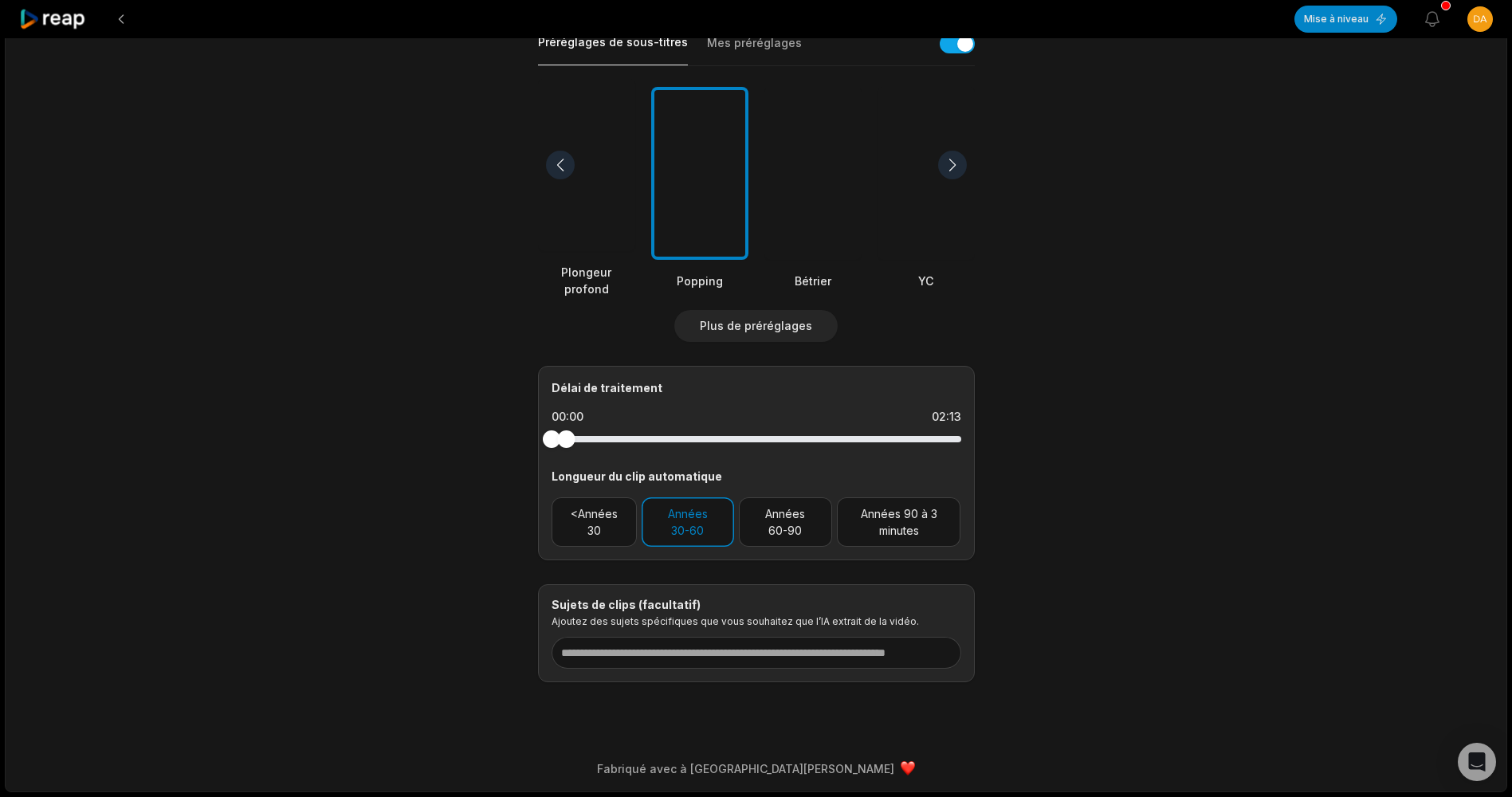
drag, startPoint x: 587, startPoint y: 440, endPoint x: 552, endPoint y: 443, distance: 35.1
click at [552, 443] on div at bounding box center [756, 439] width 410 height 6
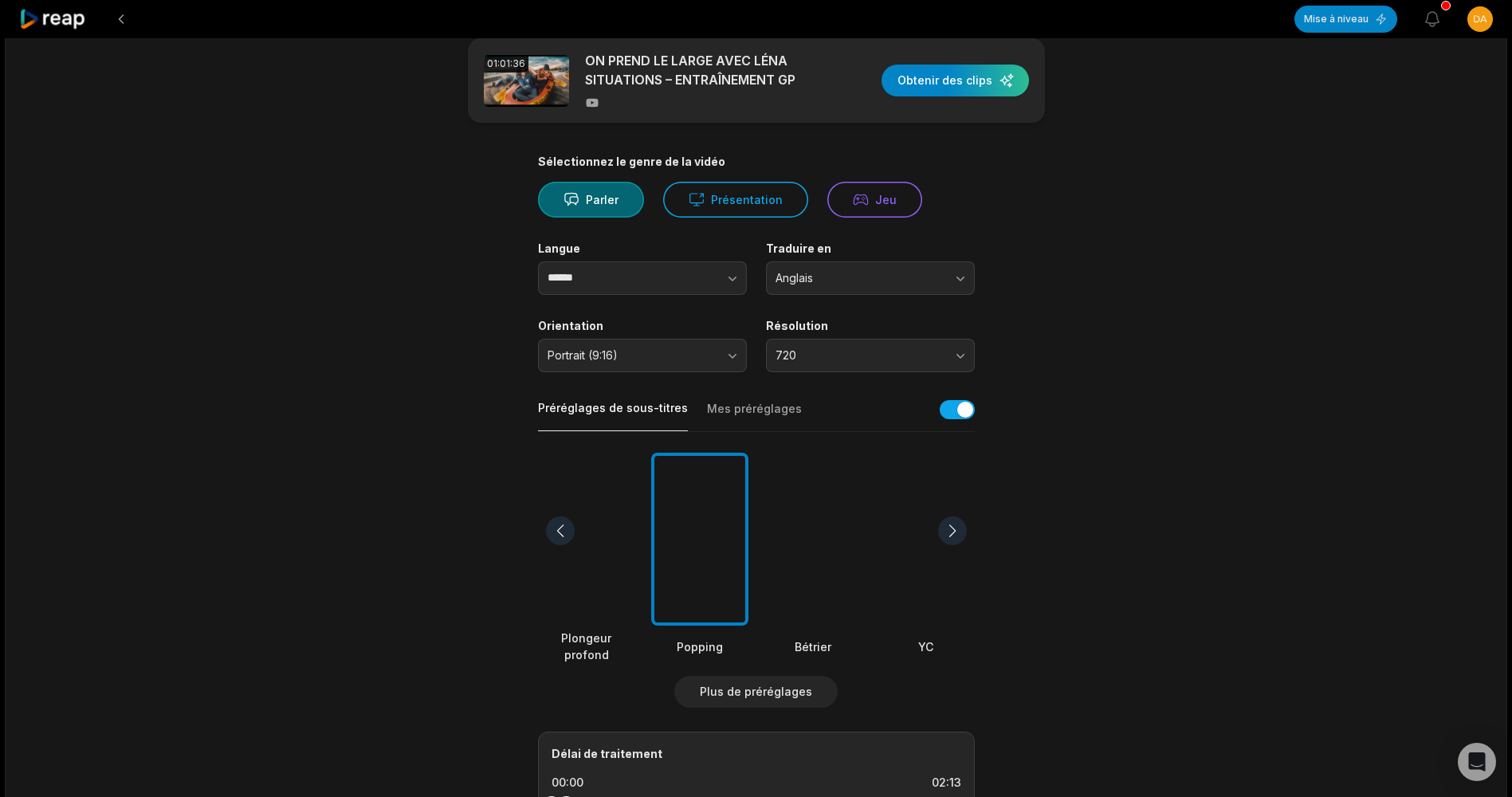
scroll to position [0, 0]
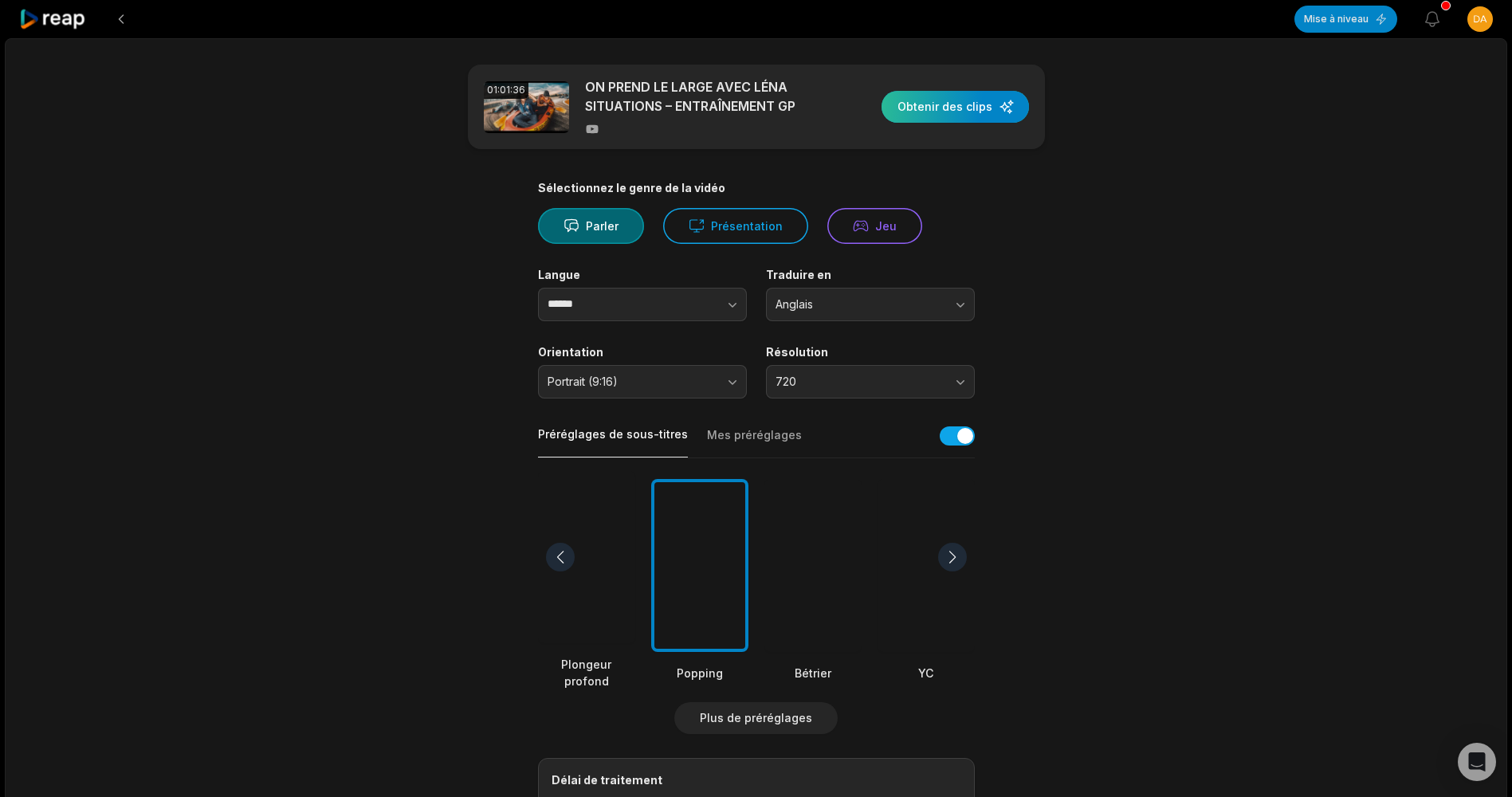
click at [916, 107] on div "button" at bounding box center [955, 106] width 147 height 32
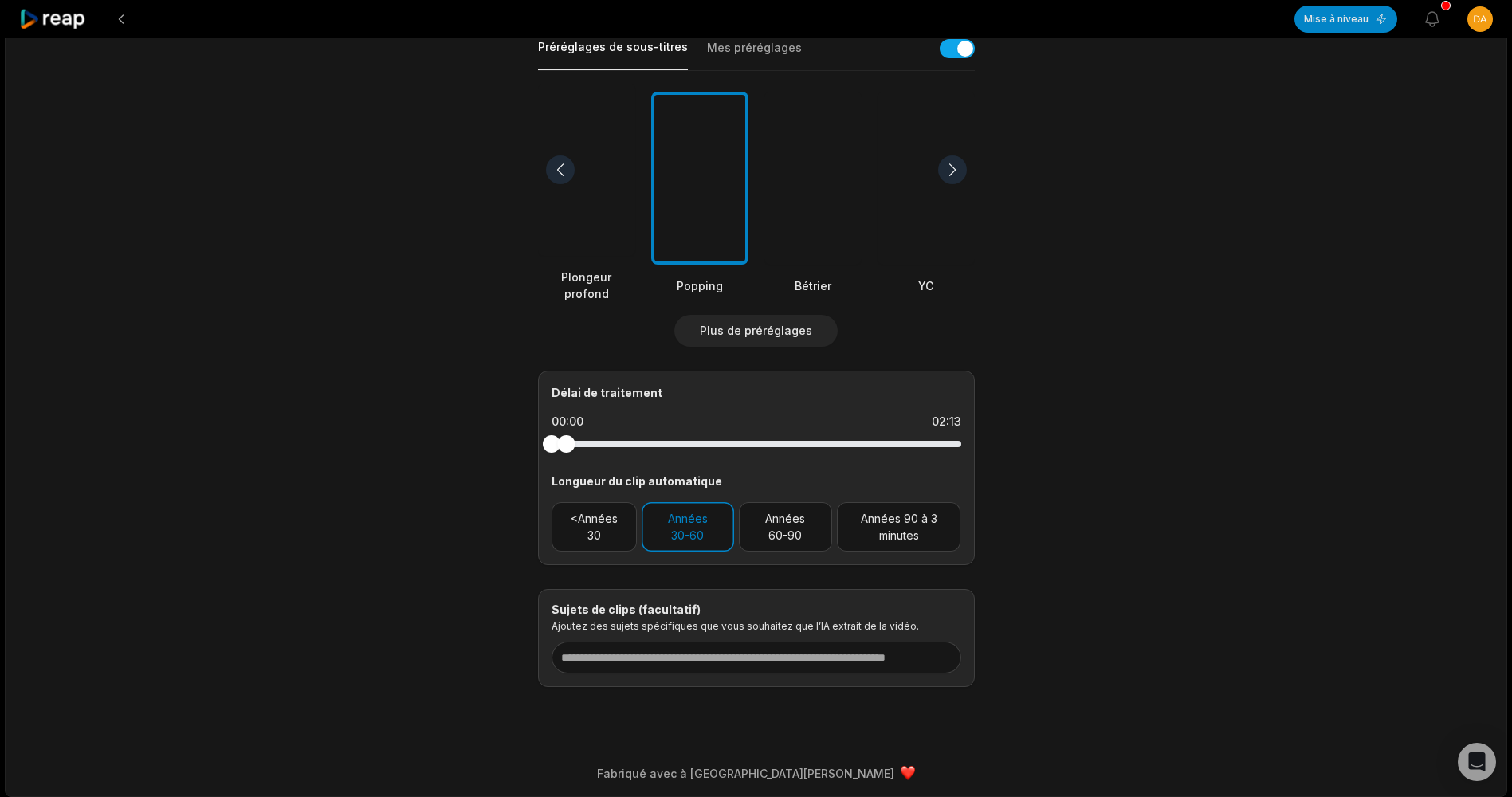
scroll to position [393, 0]
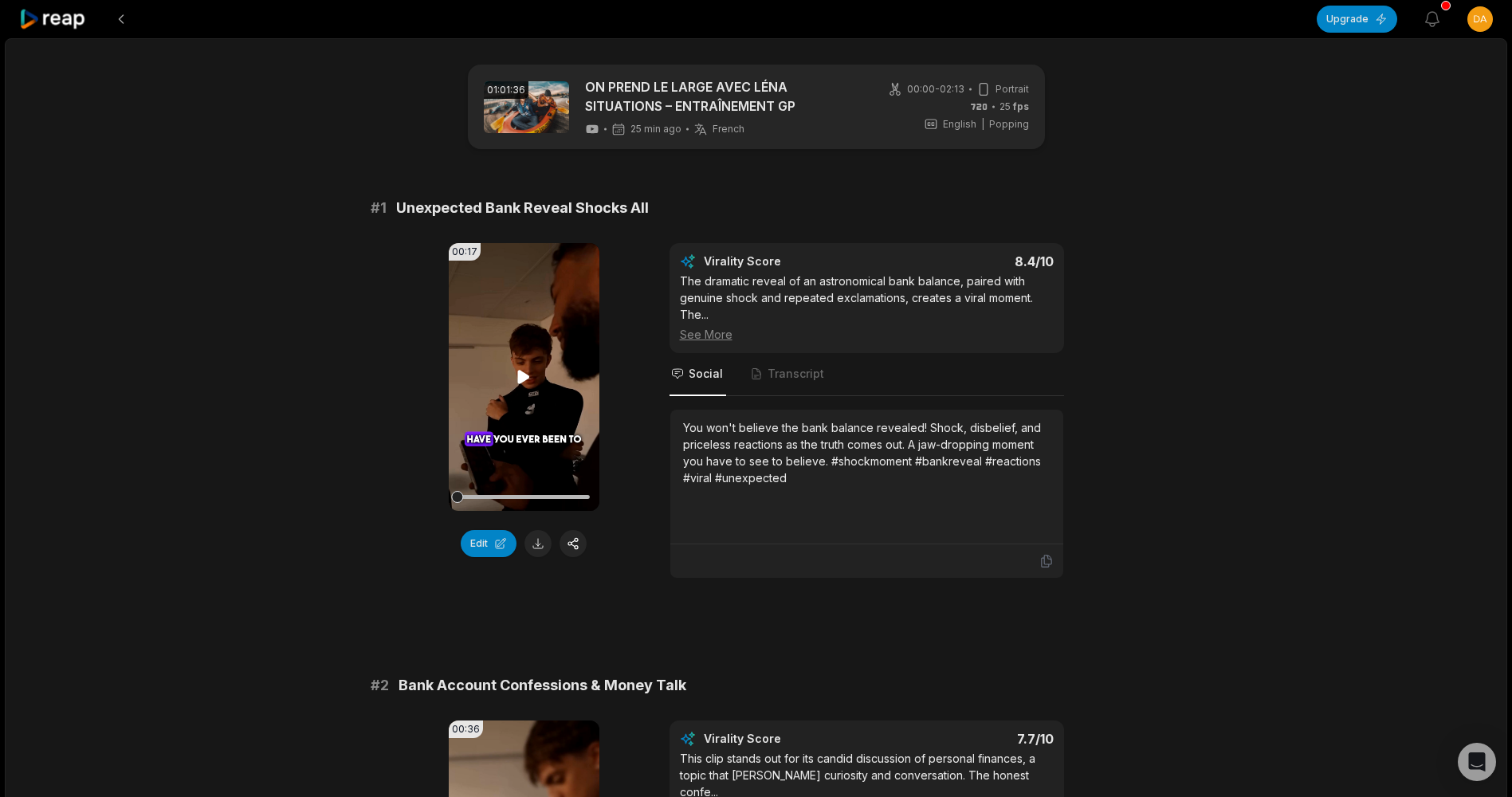
click at [519, 383] on icon at bounding box center [523, 376] width 12 height 14
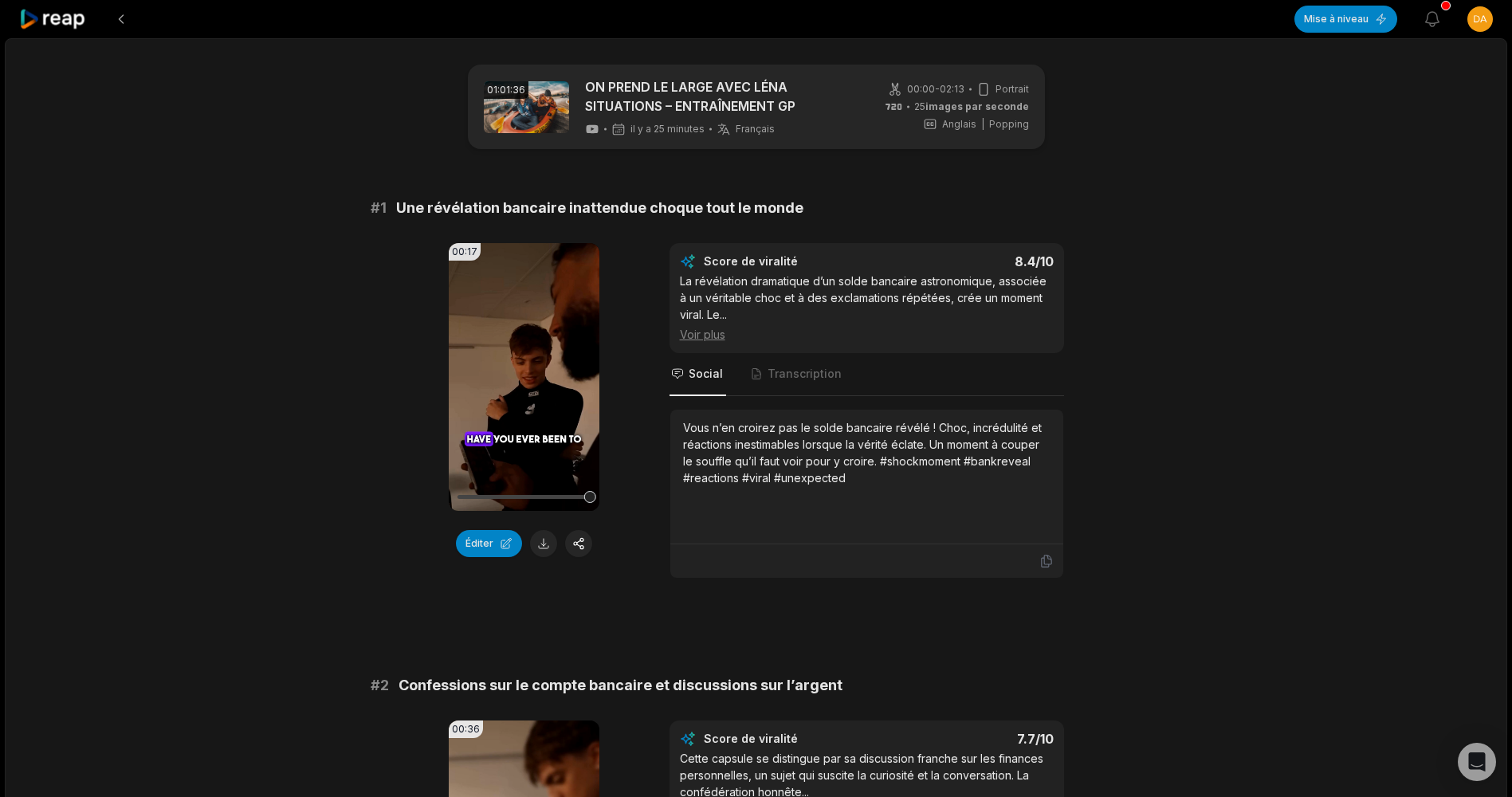
click at [707, 337] on div "Voir plus" at bounding box center [866, 334] width 373 height 16
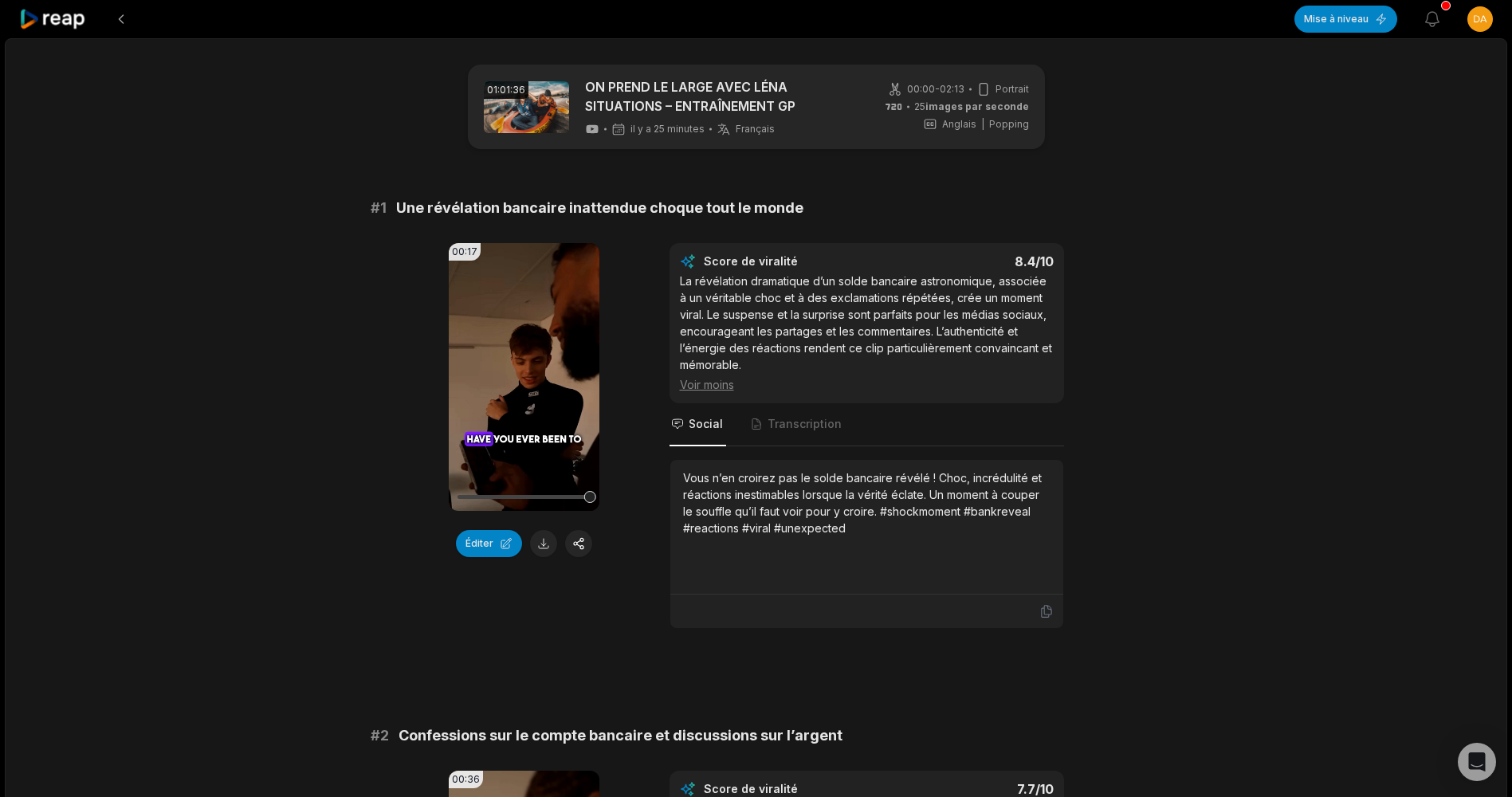
click at [717, 379] on div "Voir moins" at bounding box center [866, 384] width 373 height 16
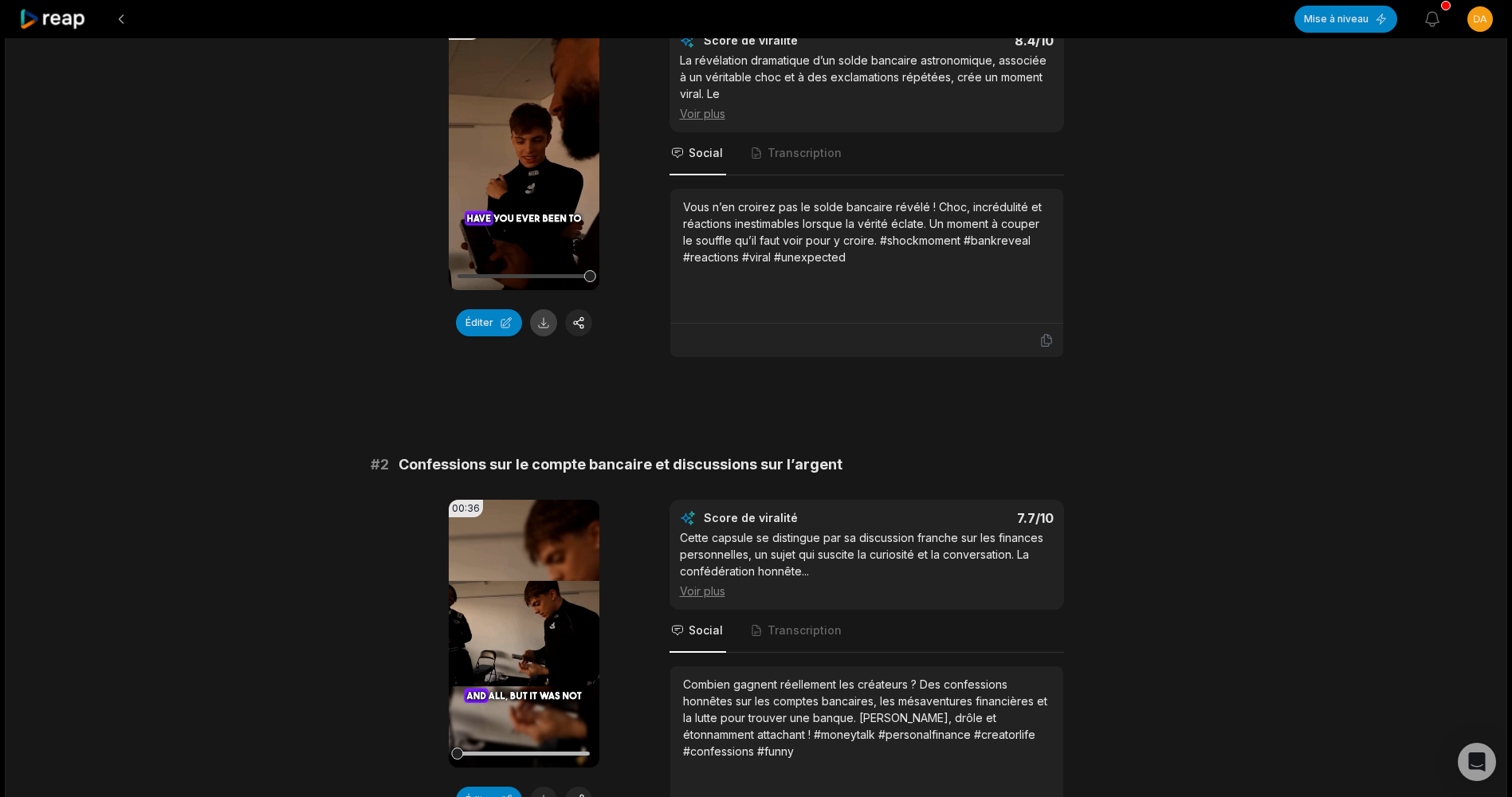
scroll to position [159, 0]
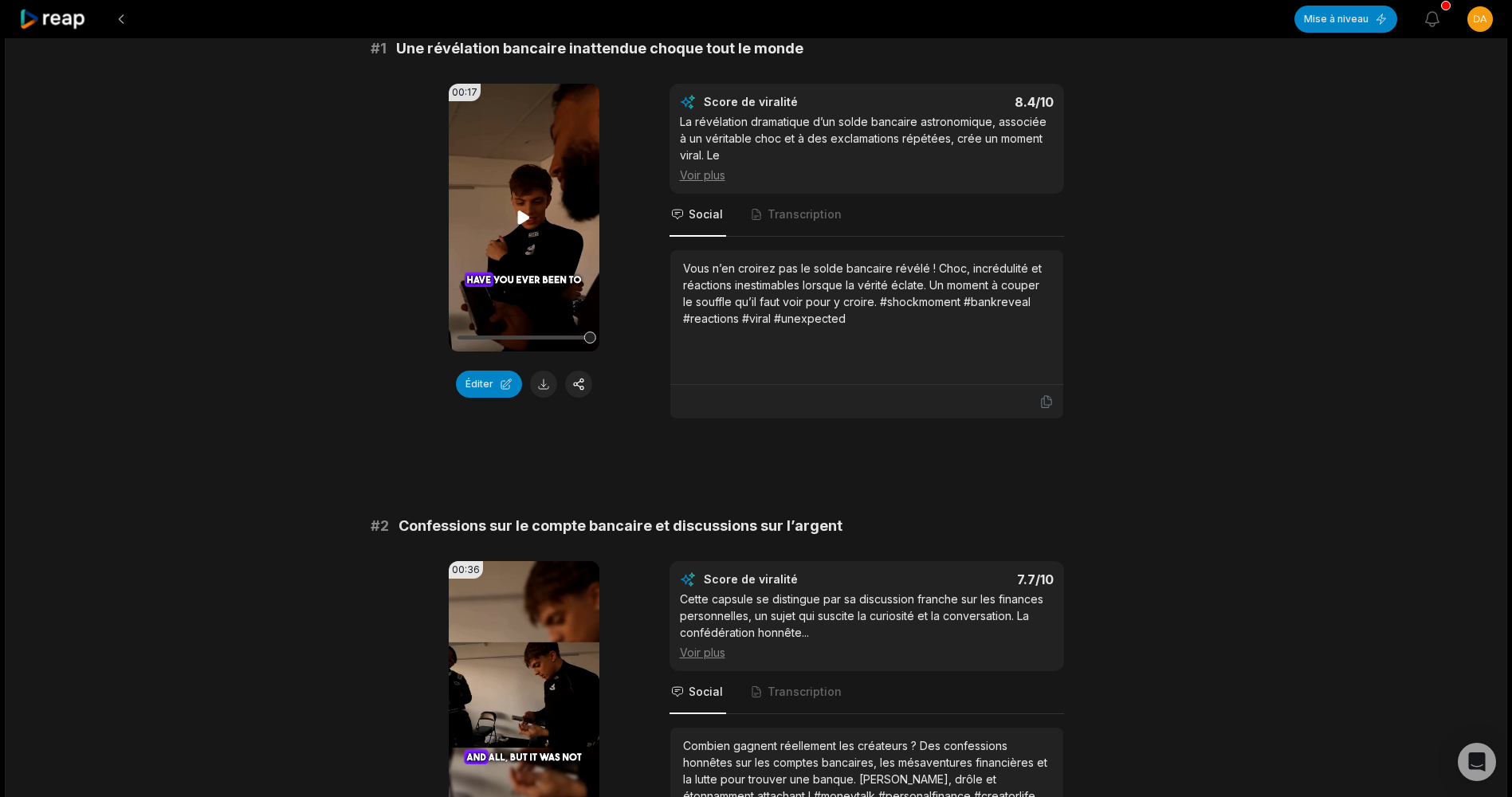
click at [543, 269] on video "Your browser does not support mp4 format." at bounding box center [524, 217] width 151 height 268
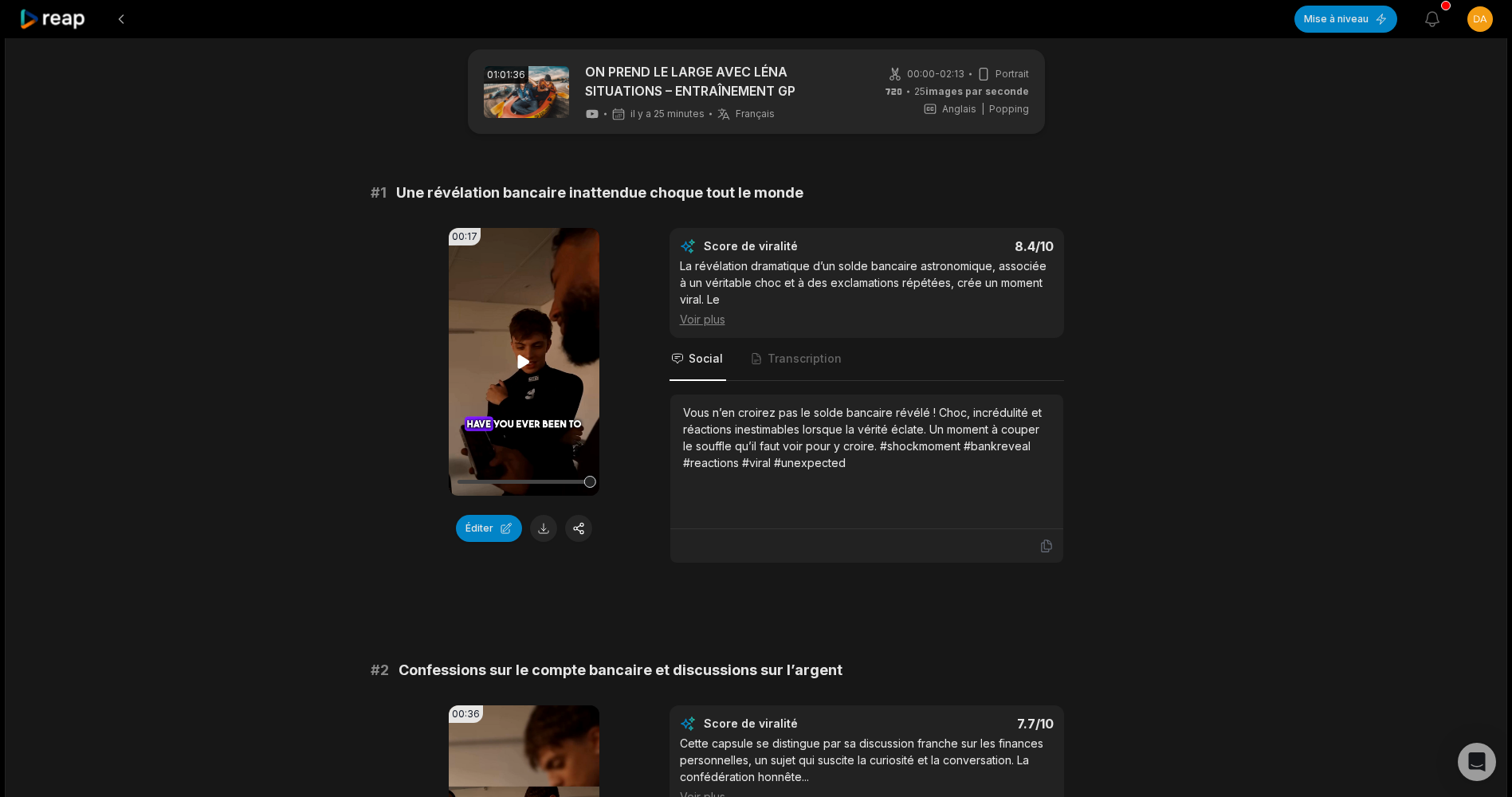
scroll to position [0, 0]
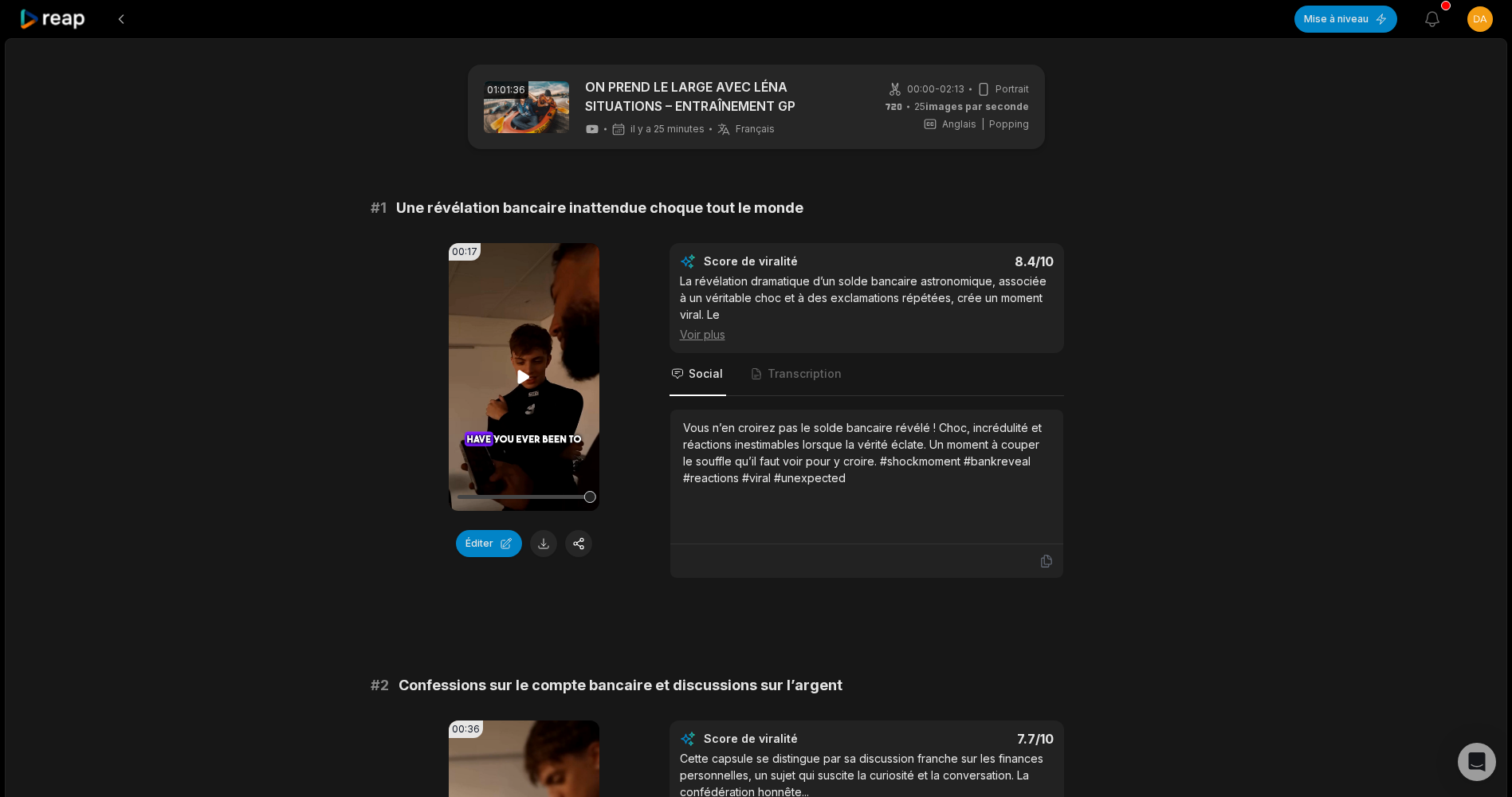
click at [538, 405] on video "Your browser does not support mp4 format." at bounding box center [524, 377] width 151 height 268
click at [523, 374] on icon at bounding box center [523, 376] width 19 height 19
click at [587, 537] on button at bounding box center [579, 543] width 27 height 27
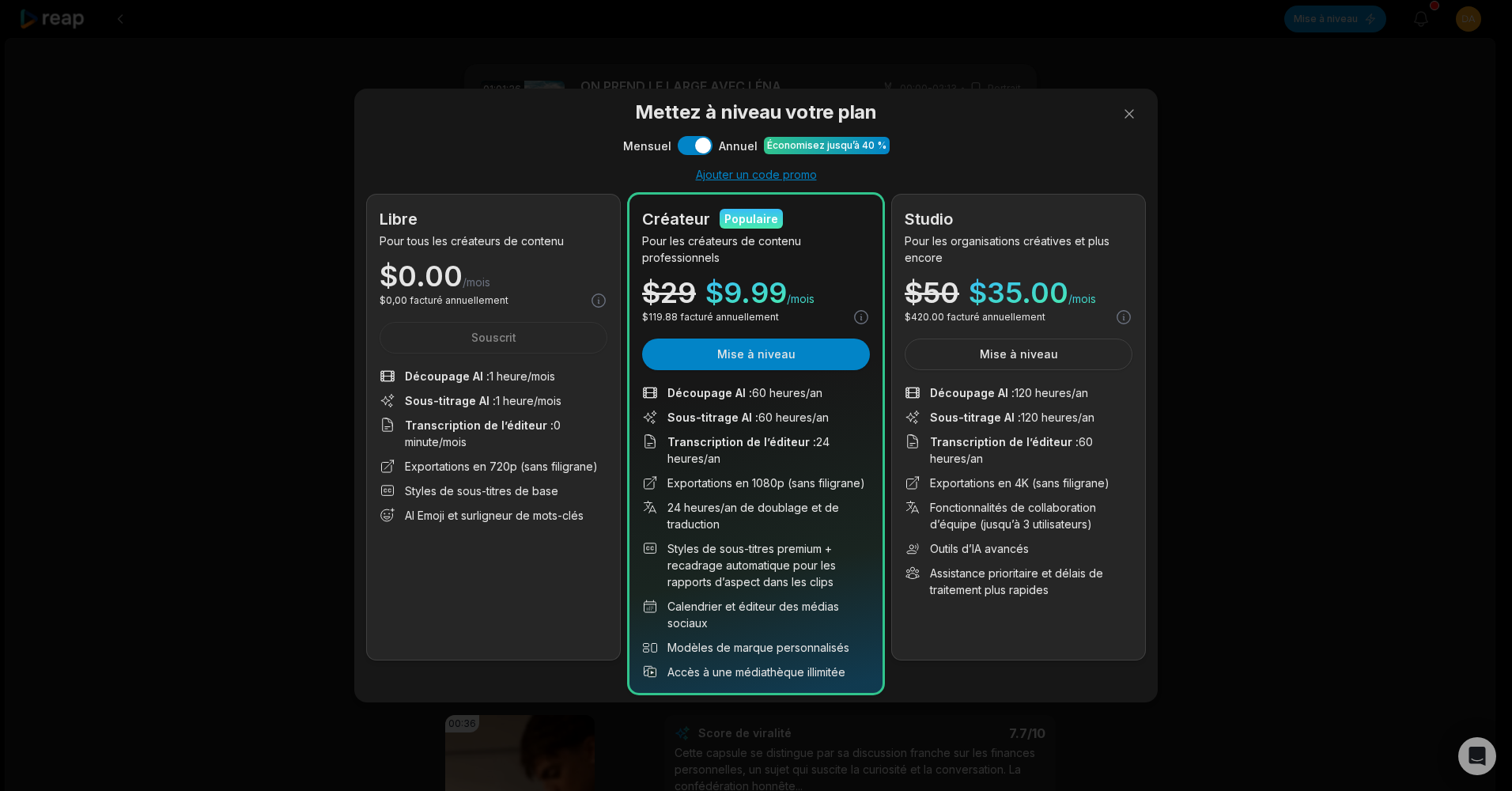
click at [402, 365] on div "Libre Pour tous les créateurs de contenu $ 0.00 /mois $ 0,00 facturé annuelleme…" at bounding box center [493, 428] width 253 height 465
click at [1139, 104] on button at bounding box center [1129, 114] width 32 height 32
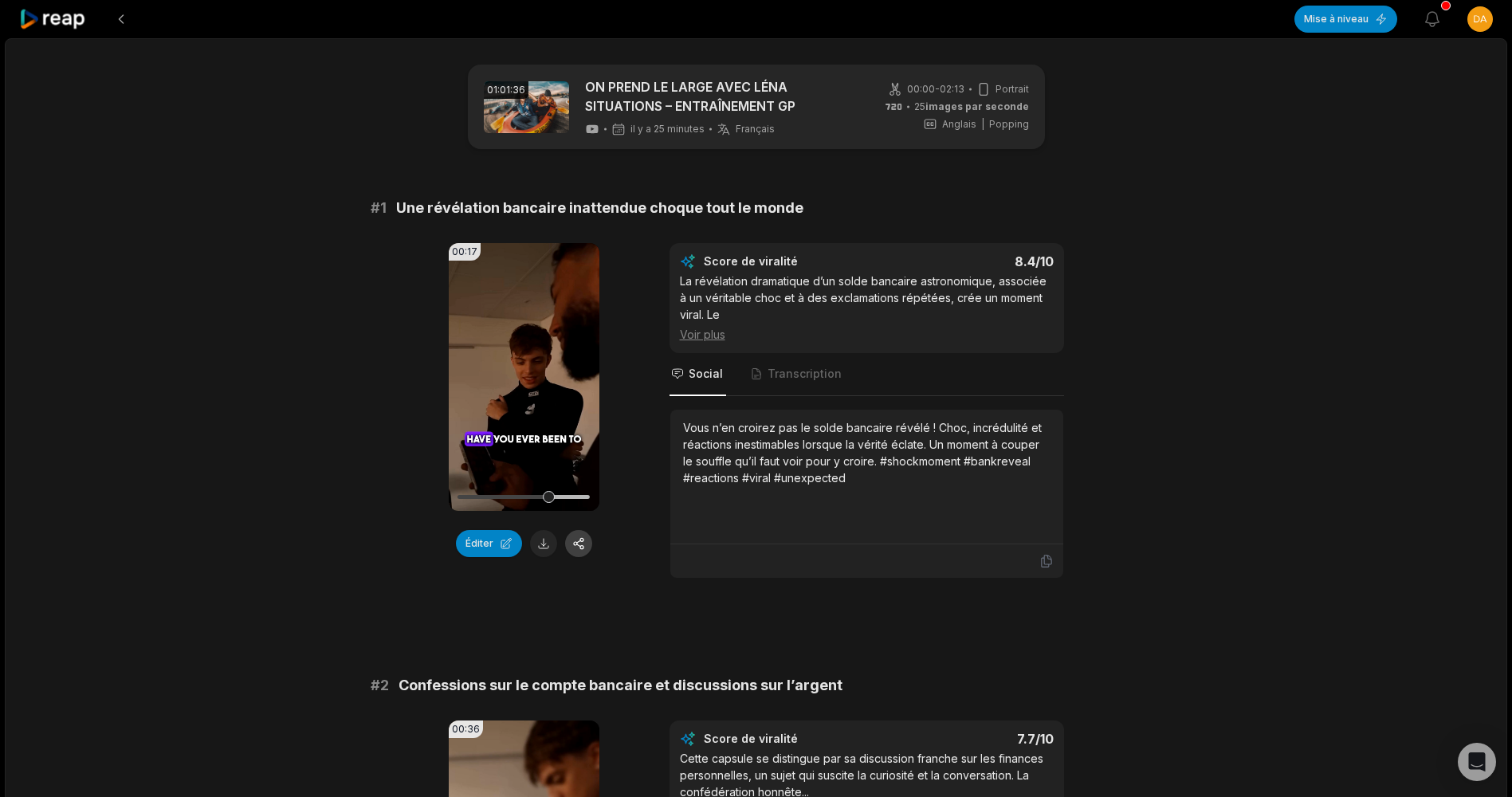
click at [575, 548] on button at bounding box center [579, 543] width 27 height 27
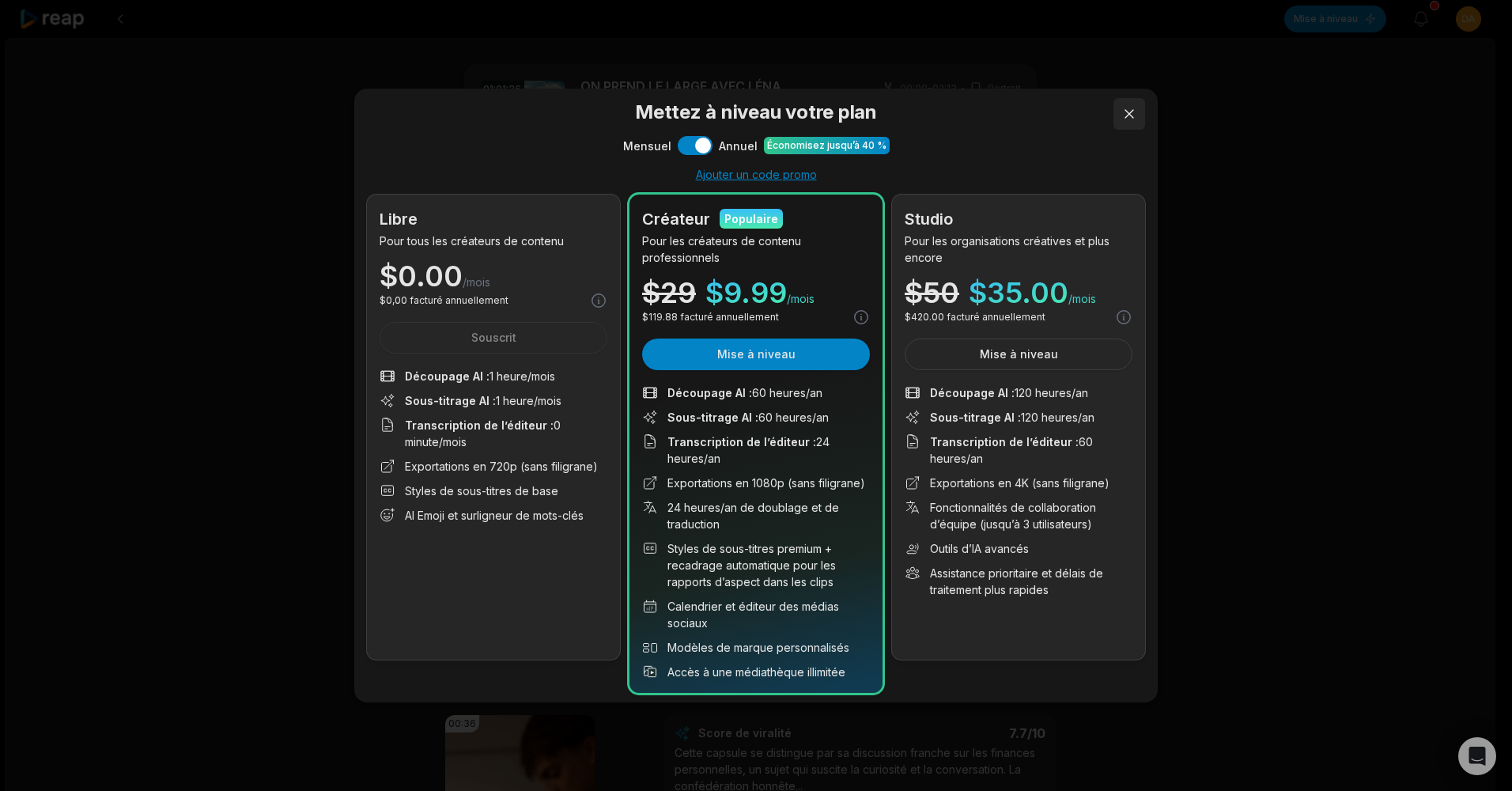
click at [1136, 116] on button at bounding box center [1129, 114] width 32 height 32
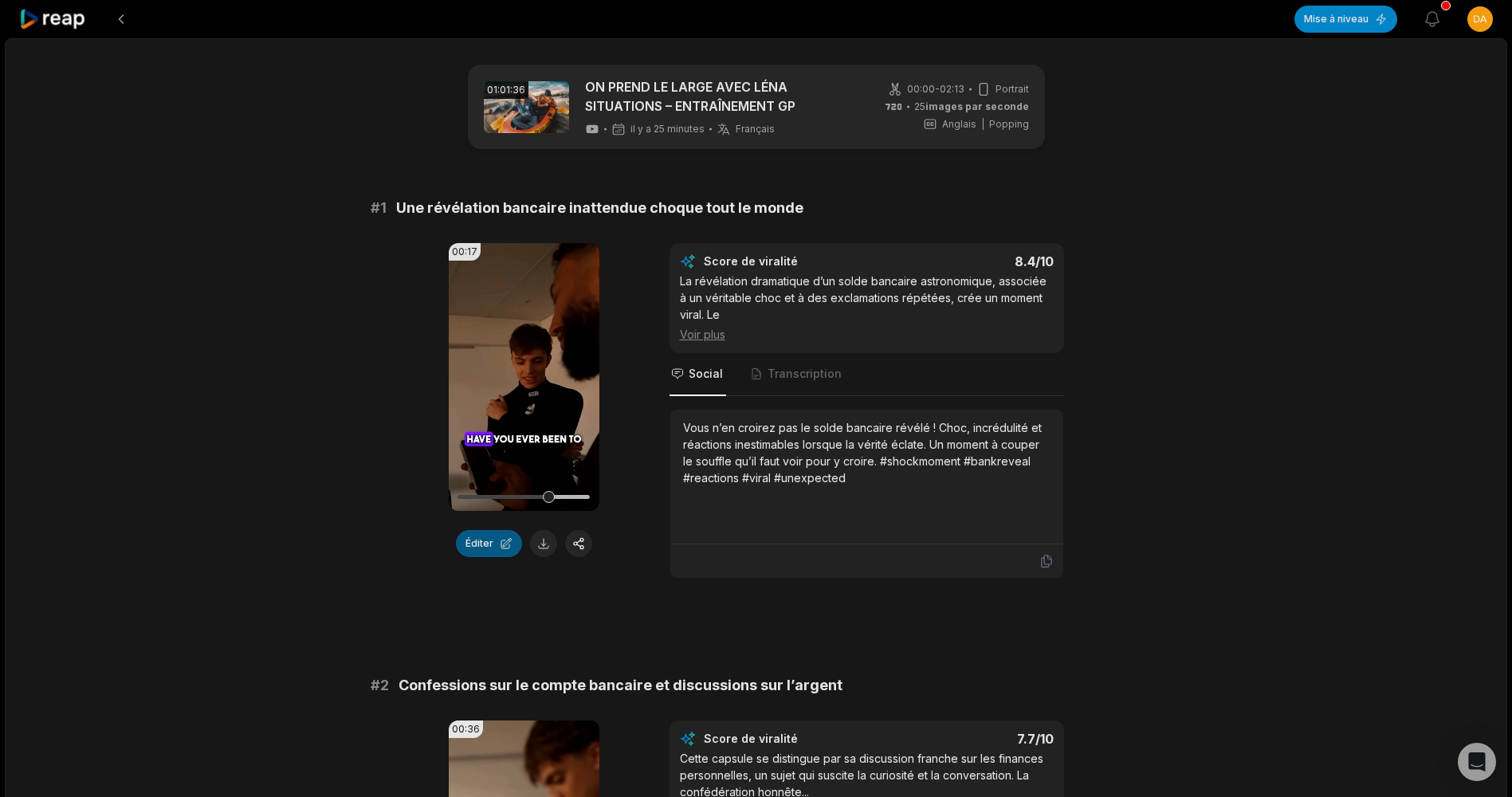
click at [491, 551] on button "Éditer" at bounding box center [489, 543] width 66 height 27
click at [540, 548] on button at bounding box center [543, 543] width 27 height 27
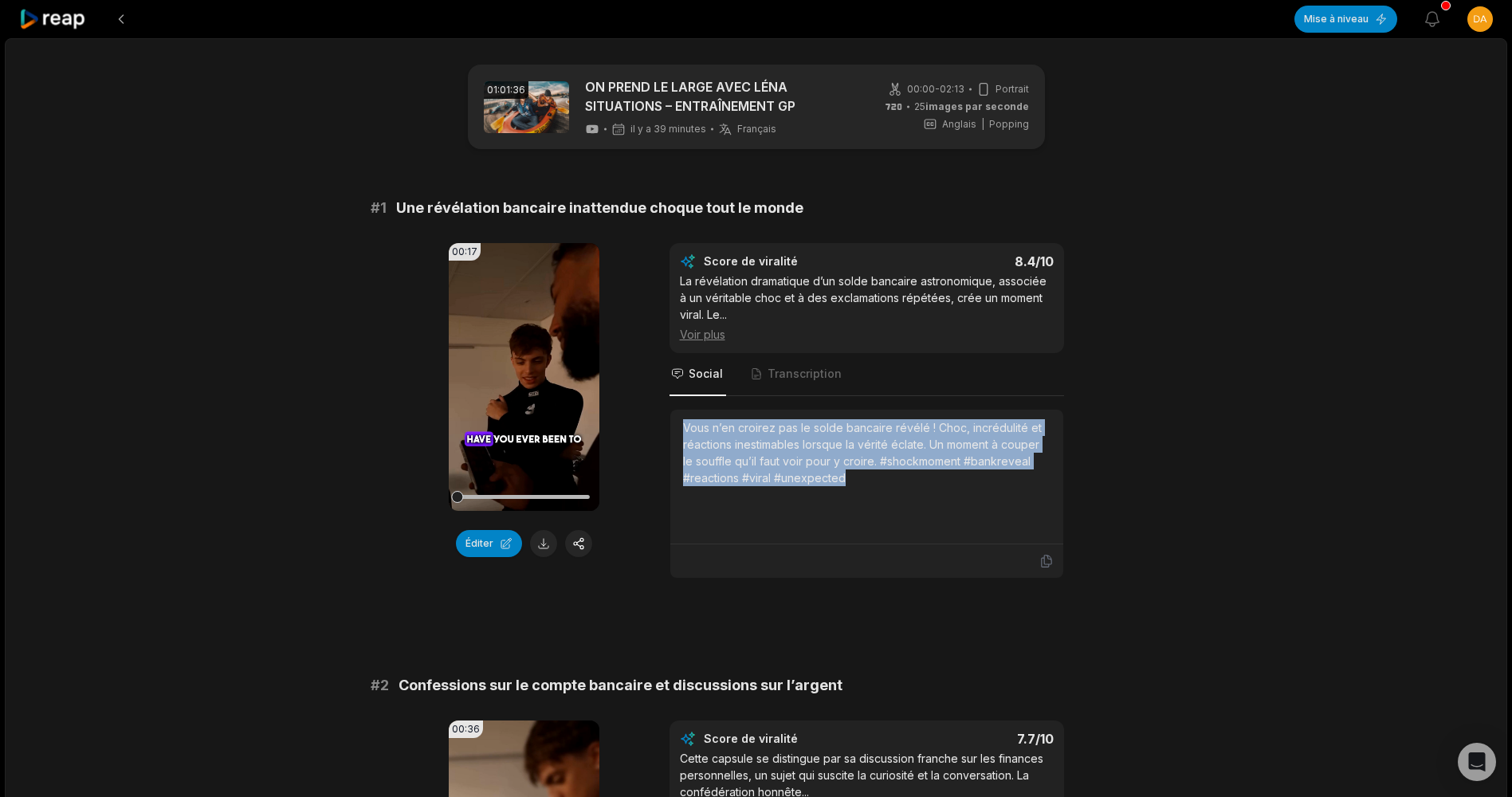
drag, startPoint x: 678, startPoint y: 424, endPoint x: 960, endPoint y: 505, distance: 293.4
click at [960, 505] on div "Vous n’en croirez pas le solde bancaire révélé ! Choc, incrédulité et réactions…" at bounding box center [867, 477] width 393 height 134
copy div "Vous n’en croirez pas le solde bancaire révélé ! Choc, incrédulité et réactions…"
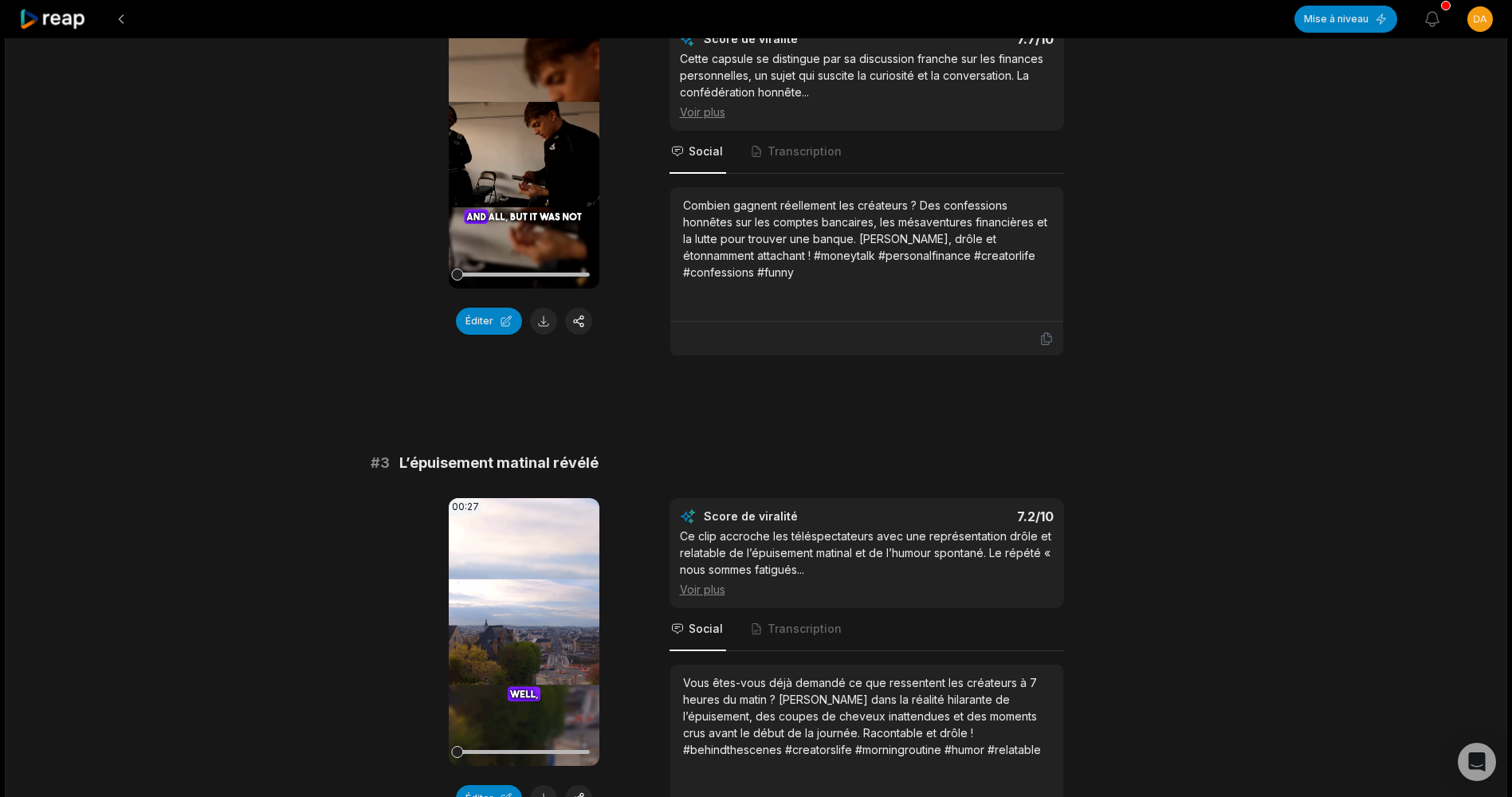
scroll to position [797, 0]
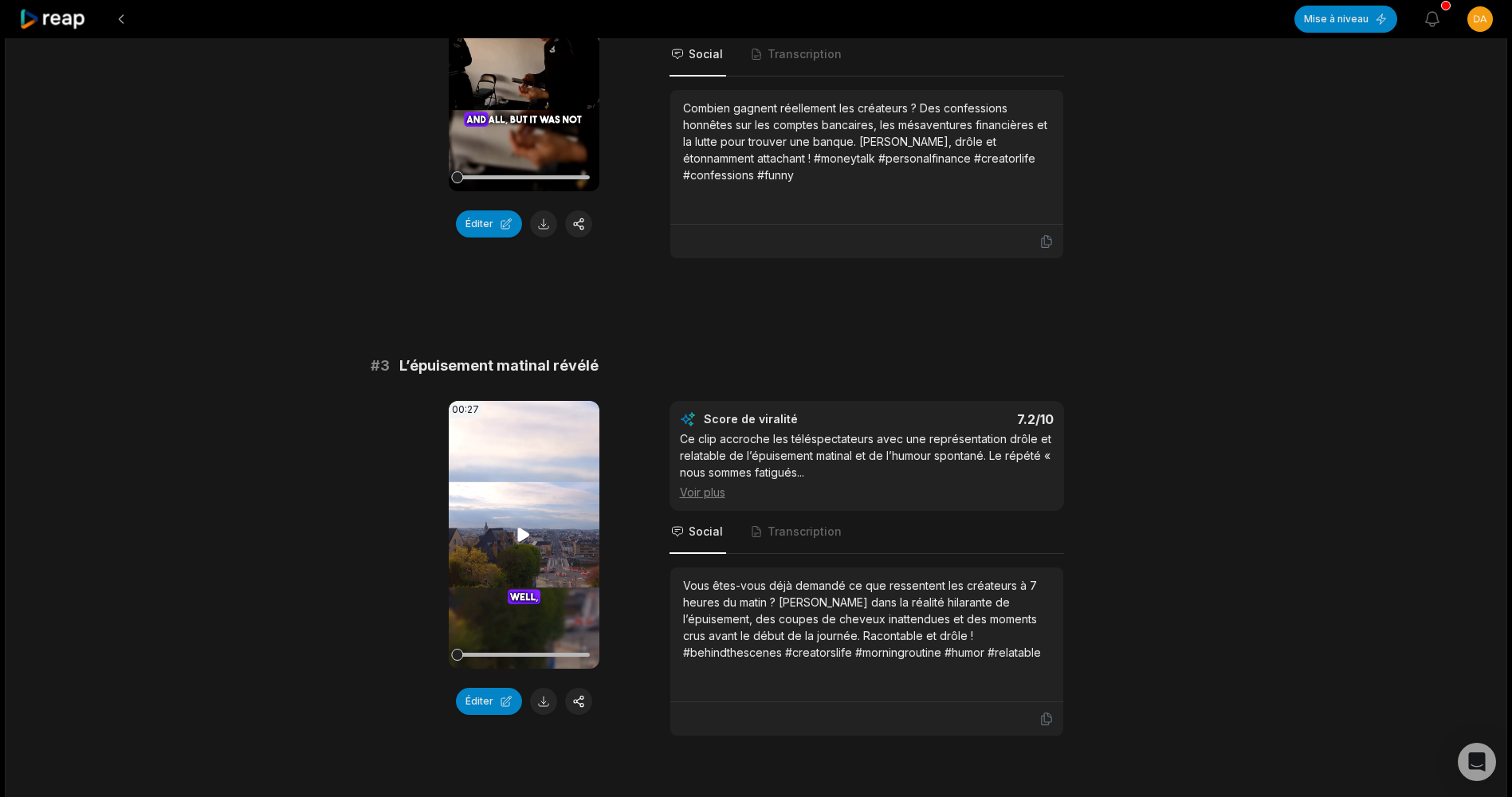
click at [515, 554] on video "Your browser does not support mp4 format." at bounding box center [524, 534] width 151 height 268
click at [519, 533] on icon at bounding box center [523, 534] width 19 height 19
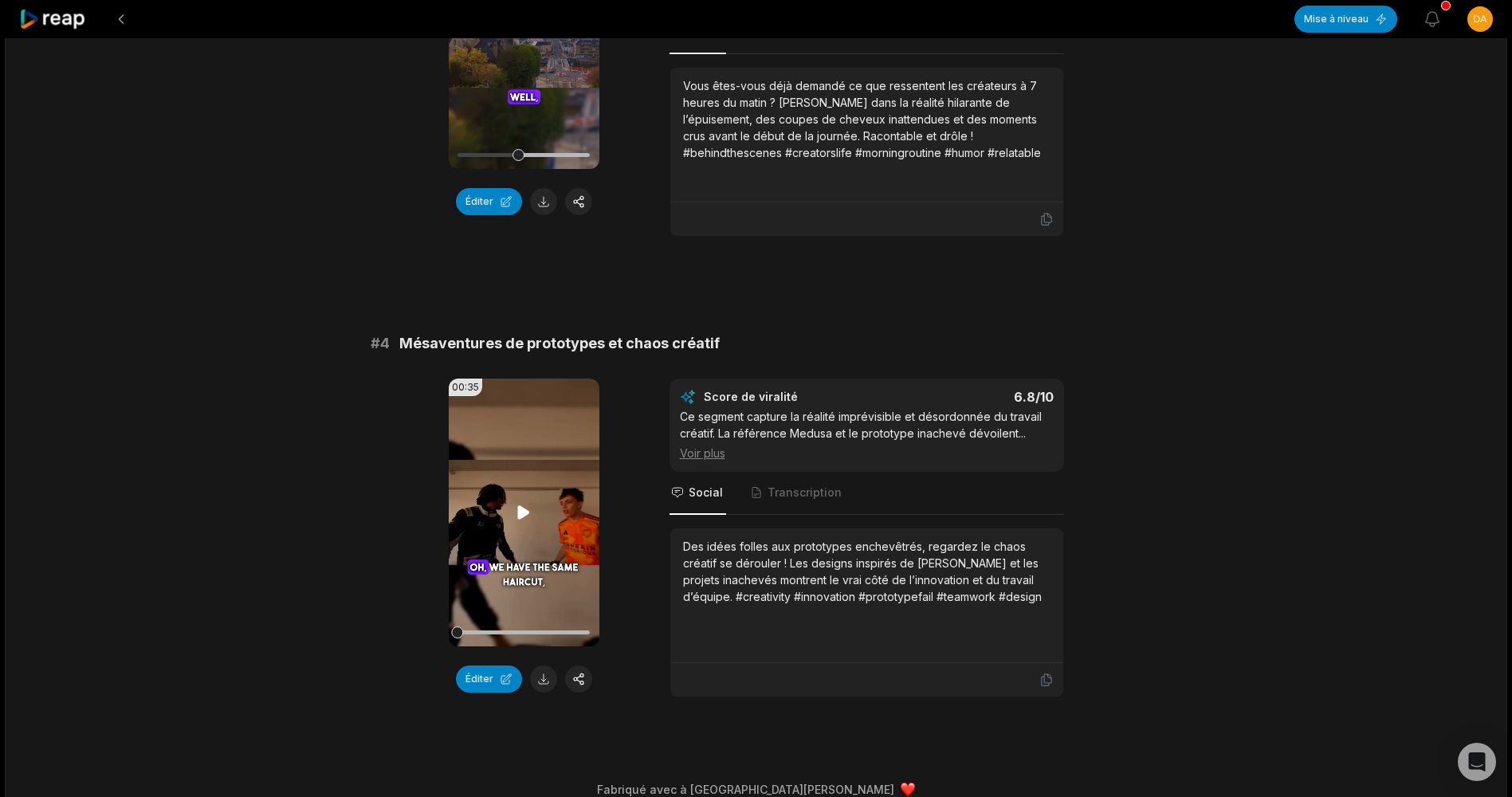
scroll to position [1318, 0]
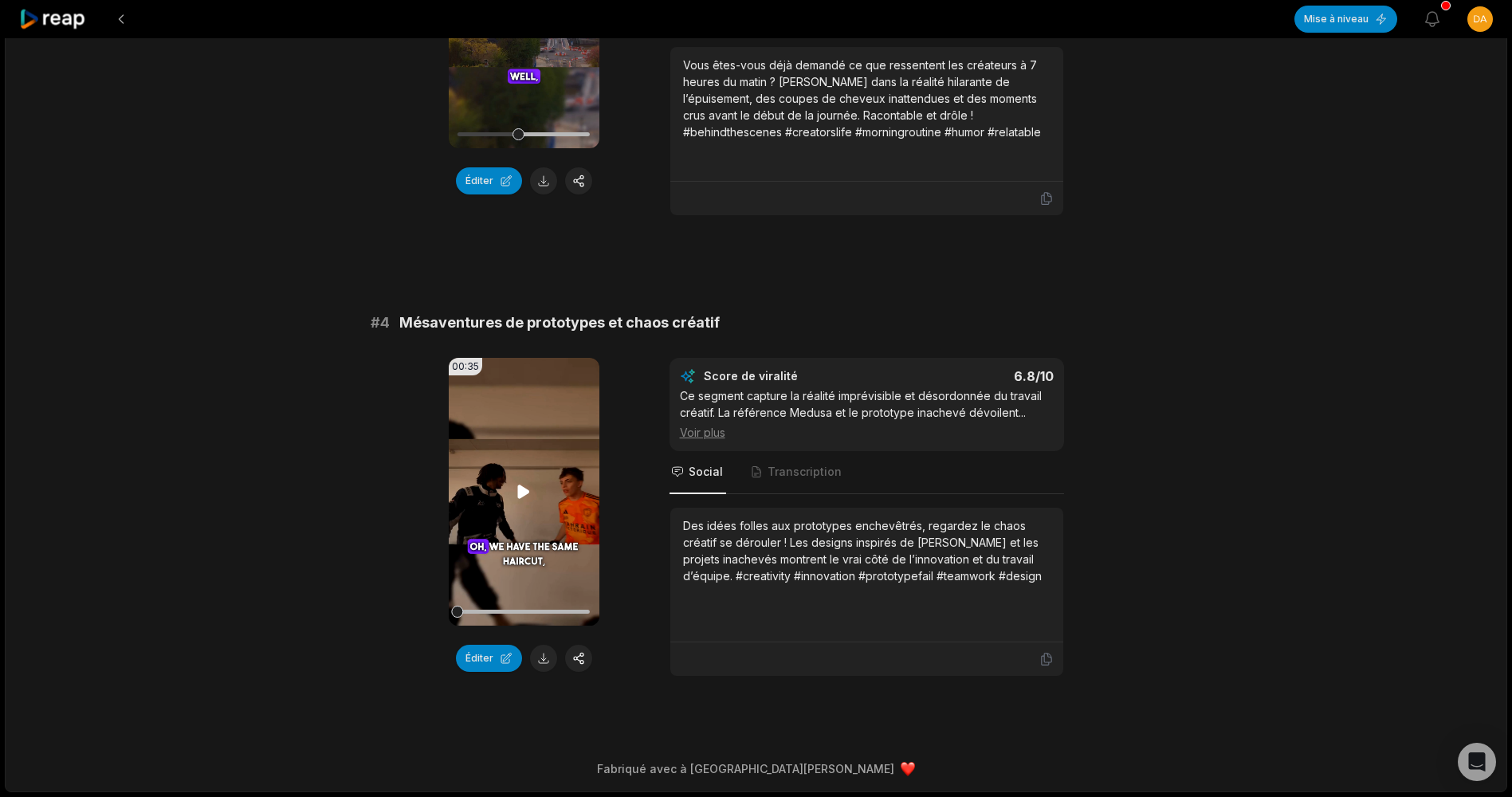
click at [539, 505] on video "Your browser does not support mp4 format." at bounding box center [524, 492] width 151 height 268
click at [535, 656] on button at bounding box center [543, 659] width 27 height 27
click at [482, 471] on video "Your browser does not support mp4 format." at bounding box center [524, 492] width 151 height 268
drag, startPoint x: 676, startPoint y: 576, endPoint x: 988, endPoint y: 577, distance: 312.0
click at [988, 577] on div "Des idées folles aux prototypes enchevêtrés, regardez le chaos créatif se dérou…" at bounding box center [867, 575] width 393 height 134
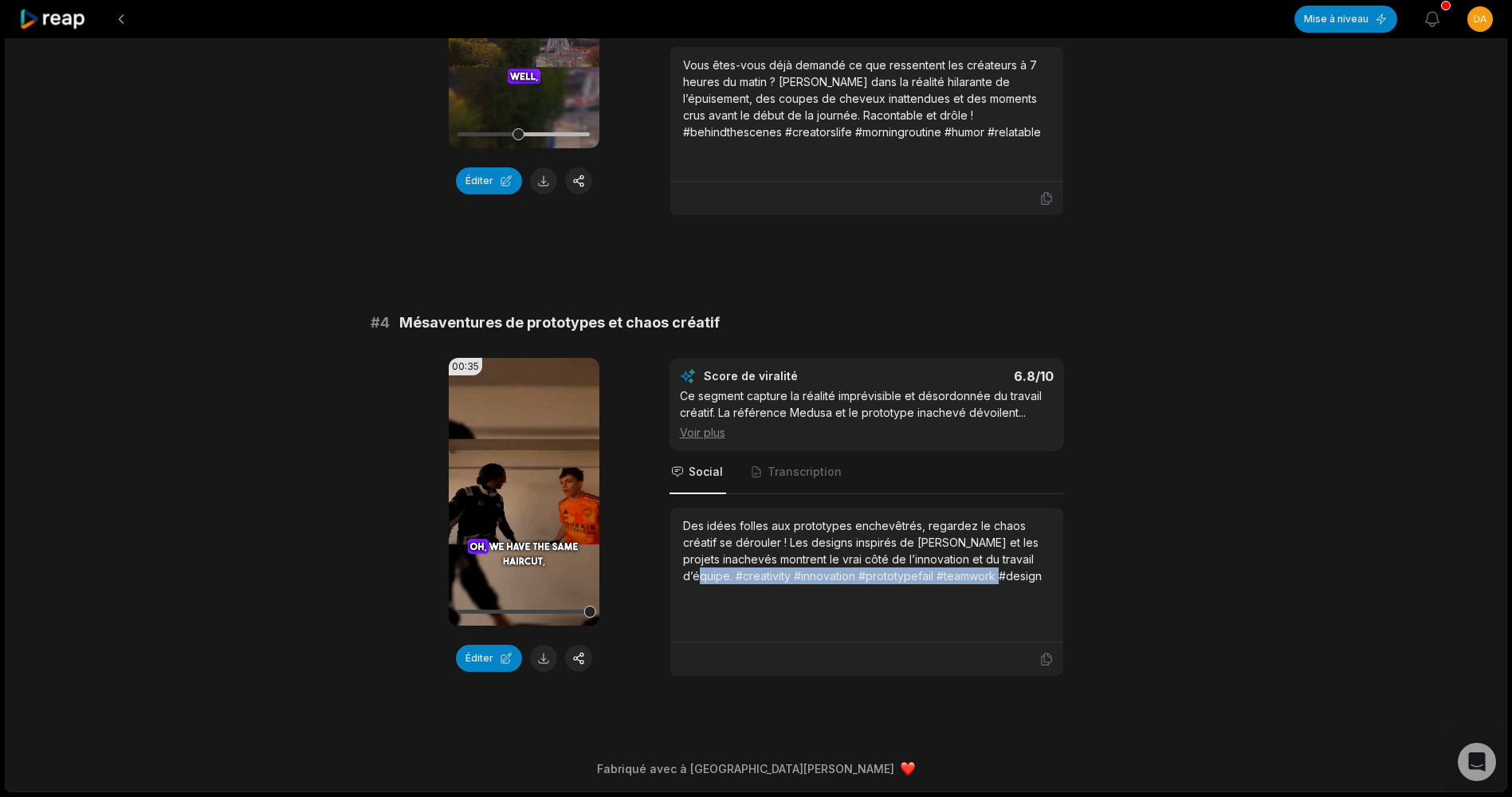
copy div "#creativity #innovation #prototypefail #teamwork #design"
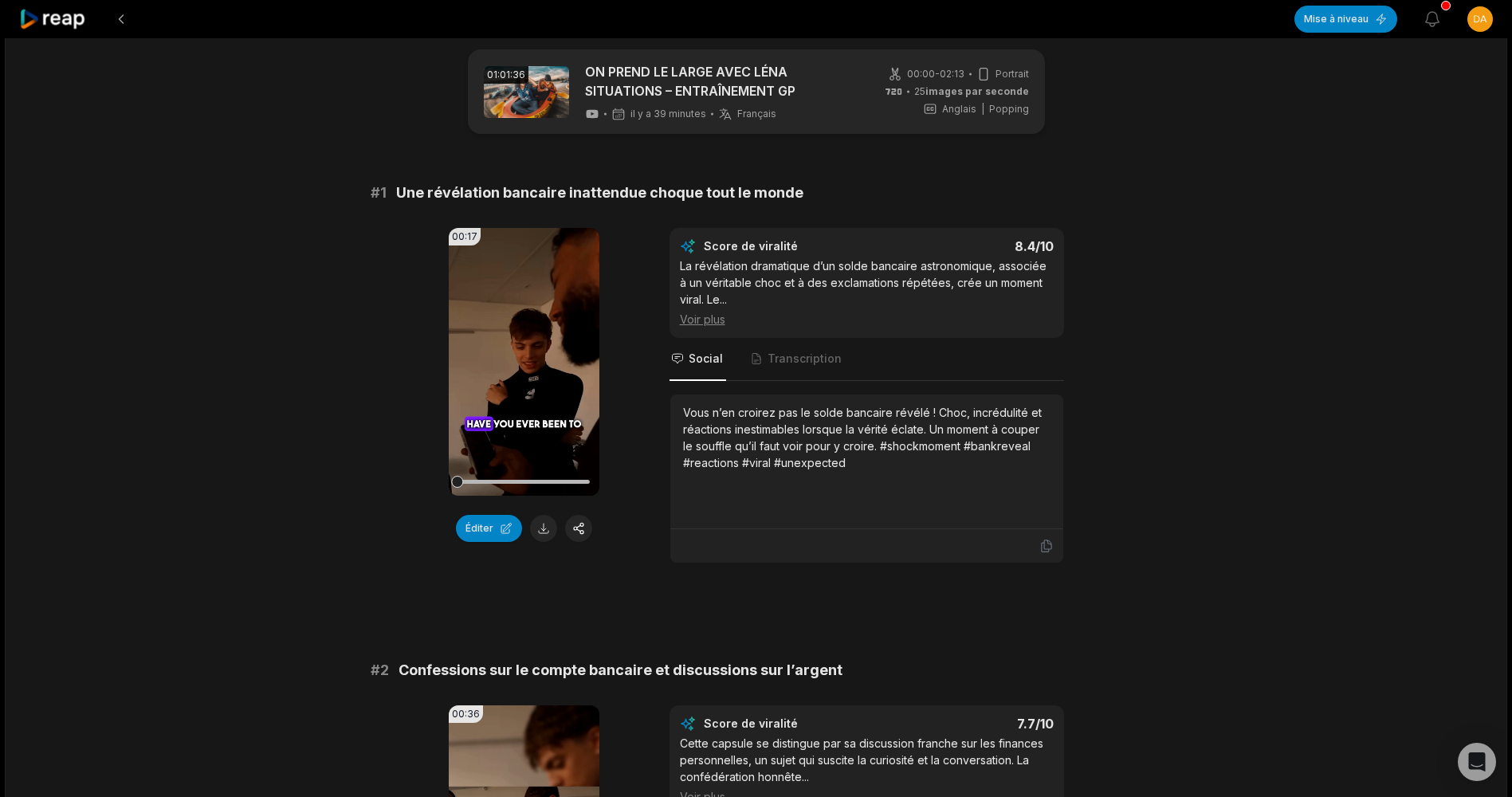
scroll to position [0, 0]
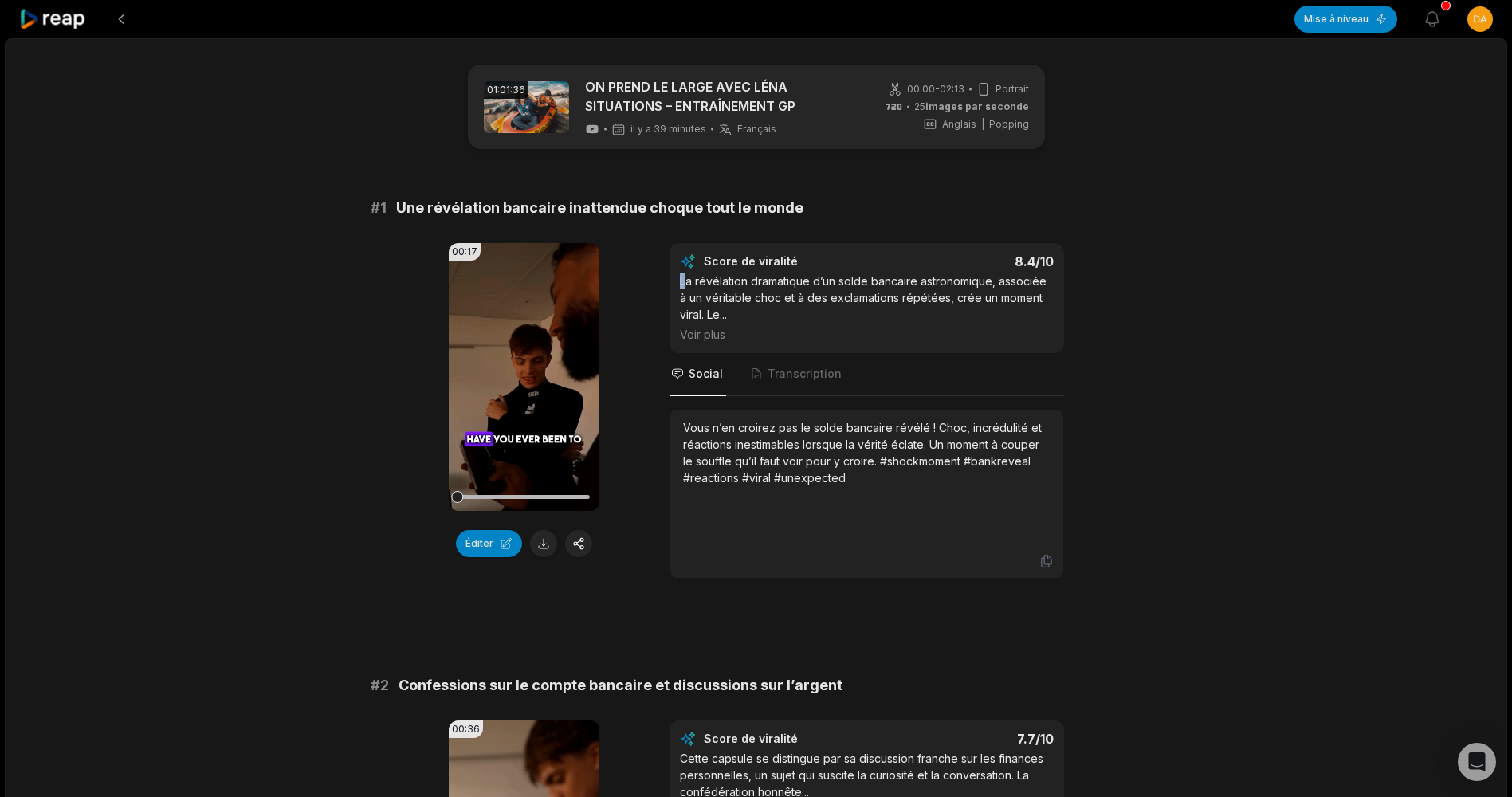
click at [684, 279] on font "La révélation dramatique d’un solde bancaire astronomique, associée à un vérita…" at bounding box center [862, 298] width 366 height 47
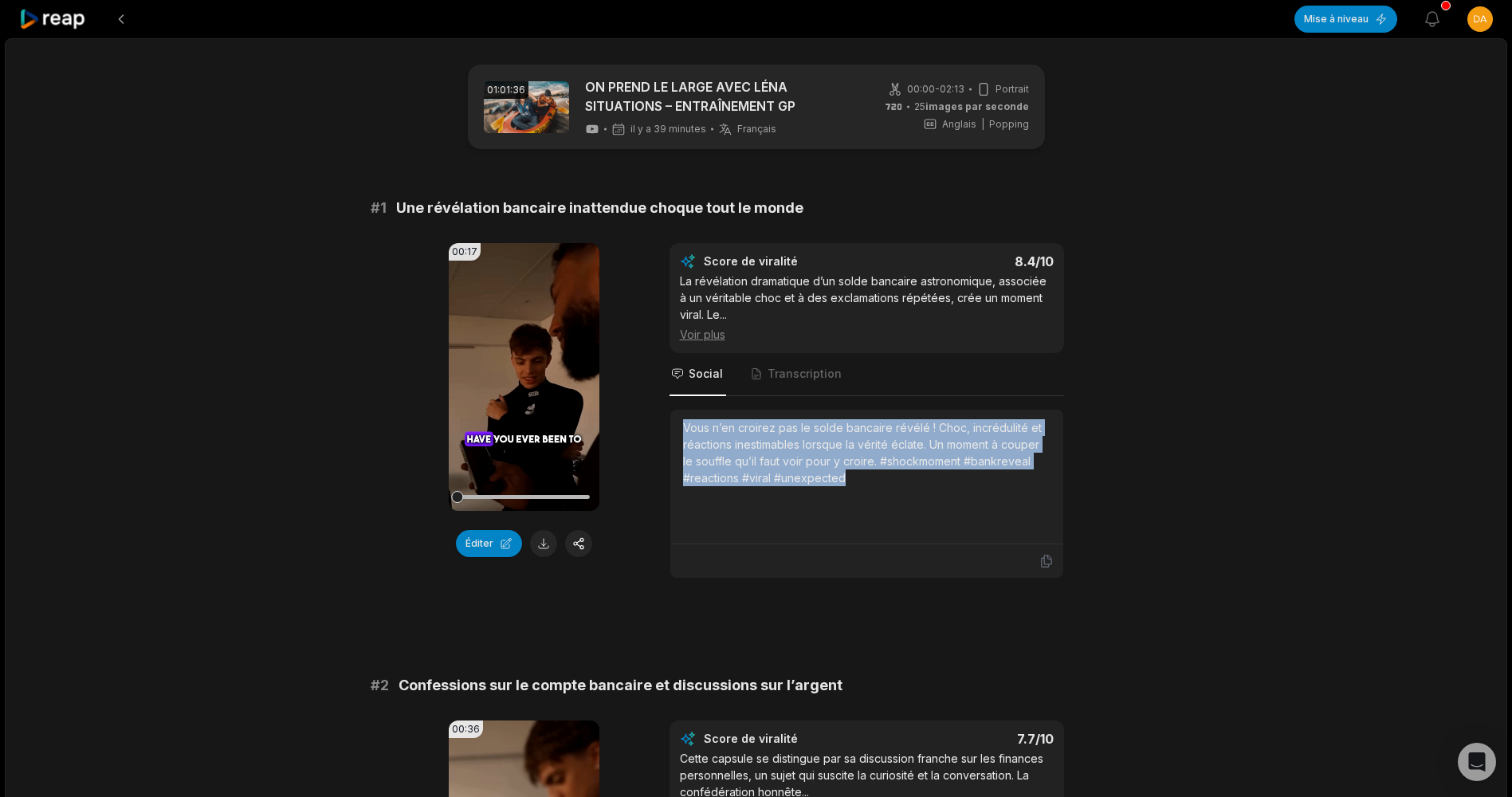
drag, startPoint x: 684, startPoint y: 423, endPoint x: 896, endPoint y: 473, distance: 217.8
click at [896, 473] on div "Vous n’en croirez pas le solde bancaire révélé ! Choc, incrédulité et réactions…" at bounding box center [867, 453] width 367 height 67
copy div "Vous n’en croirez pas le solde bancaire révélé ! Choc, incrédulité et réactions…"
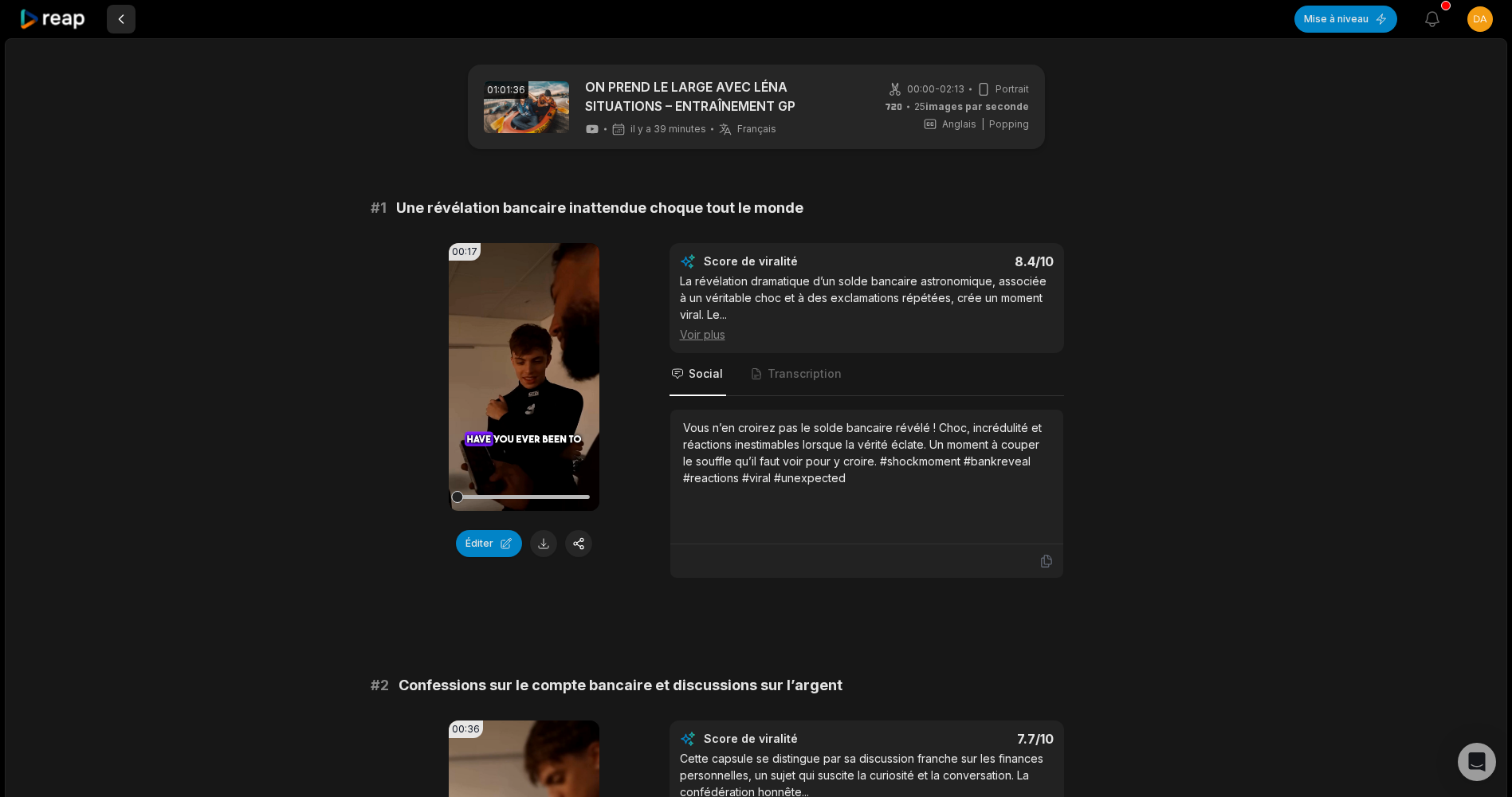
click at [109, 20] on button at bounding box center [122, 19] width 29 height 29
click at [1481, 21] on html "Mise à niveau Afficher les notifications Ouvrir le menu utilisateur 01:01:36 ON…" at bounding box center [756, 398] width 1512 height 797
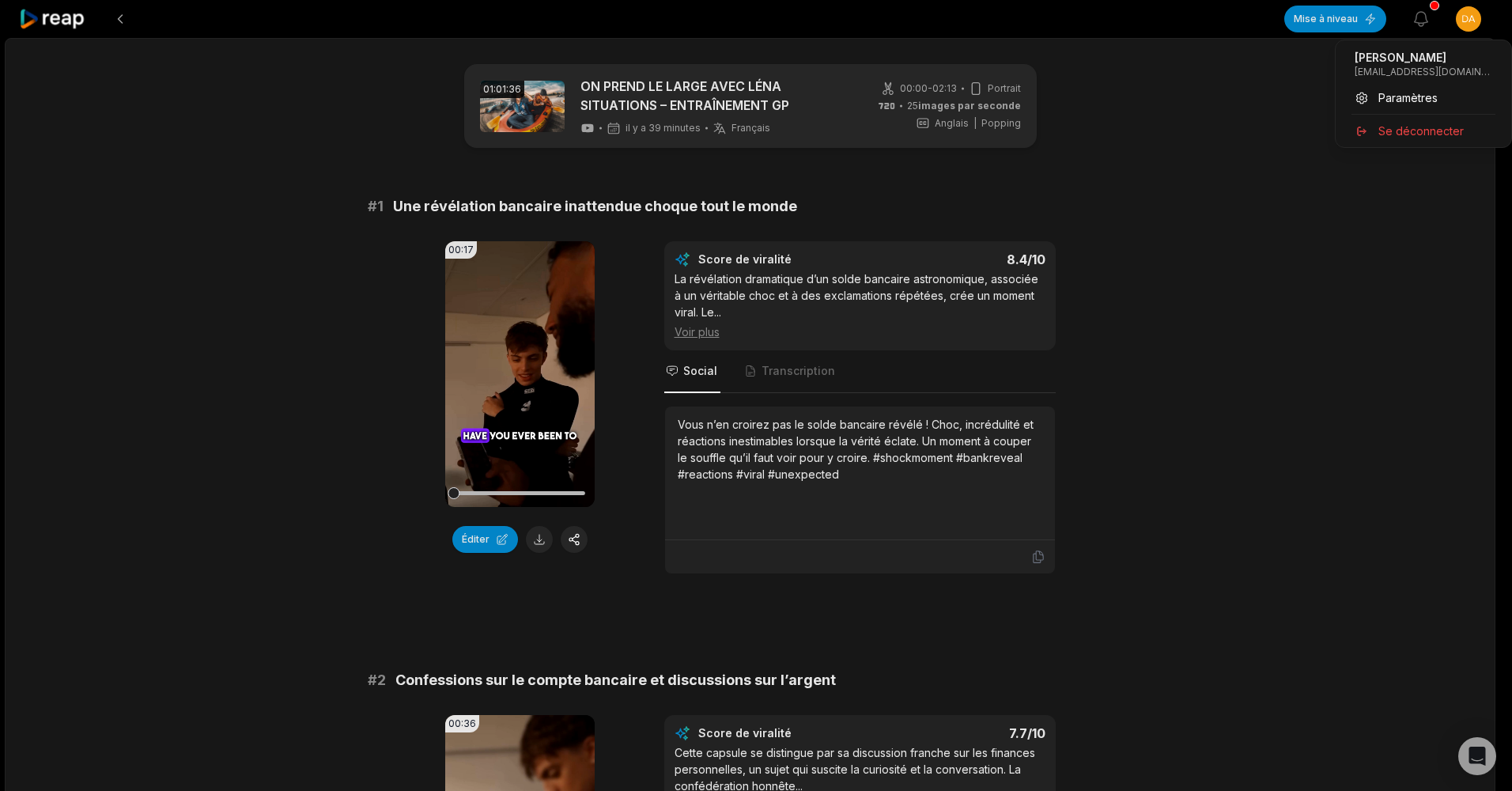
click at [1470, 20] on html "Mise à niveau Afficher les notifications Ouvrir le menu utilisateur 01:01:36 ON…" at bounding box center [756, 395] width 1512 height 791
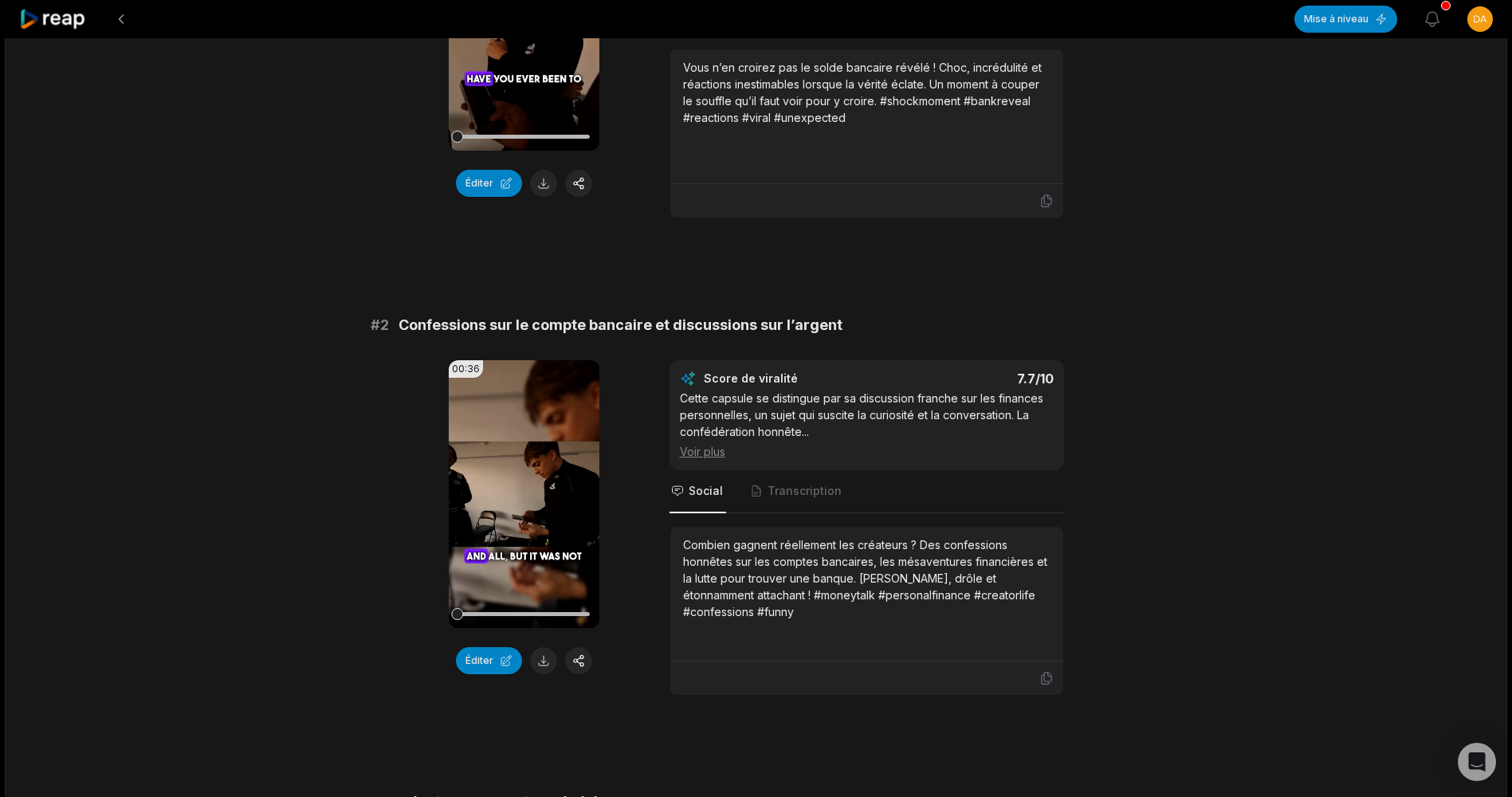
scroll to position [399, 0]
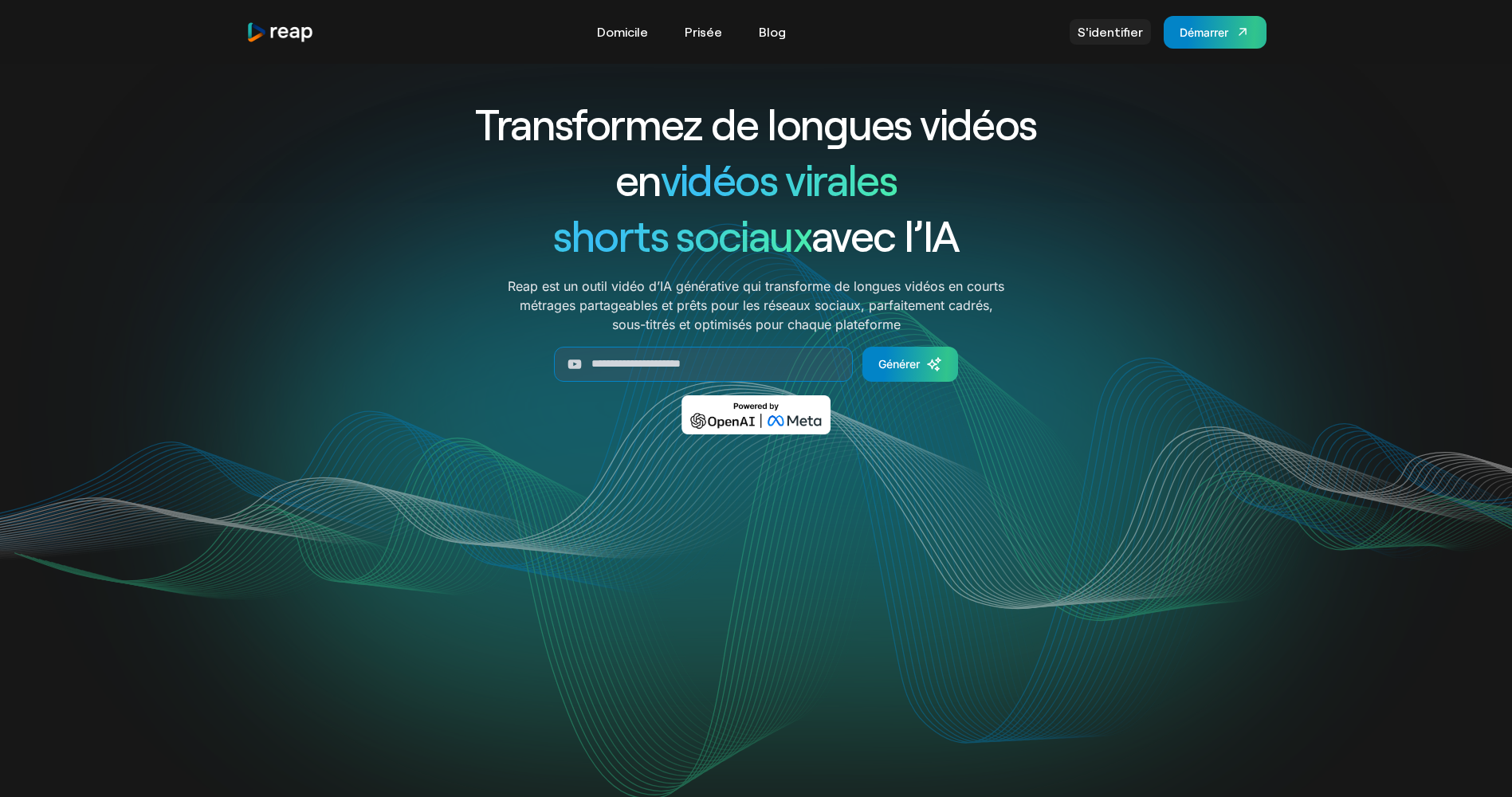
click at [1128, 32] on link "S'identifier" at bounding box center [1109, 32] width 81 height 25
